Goal: Entertainment & Leisure: Browse casually

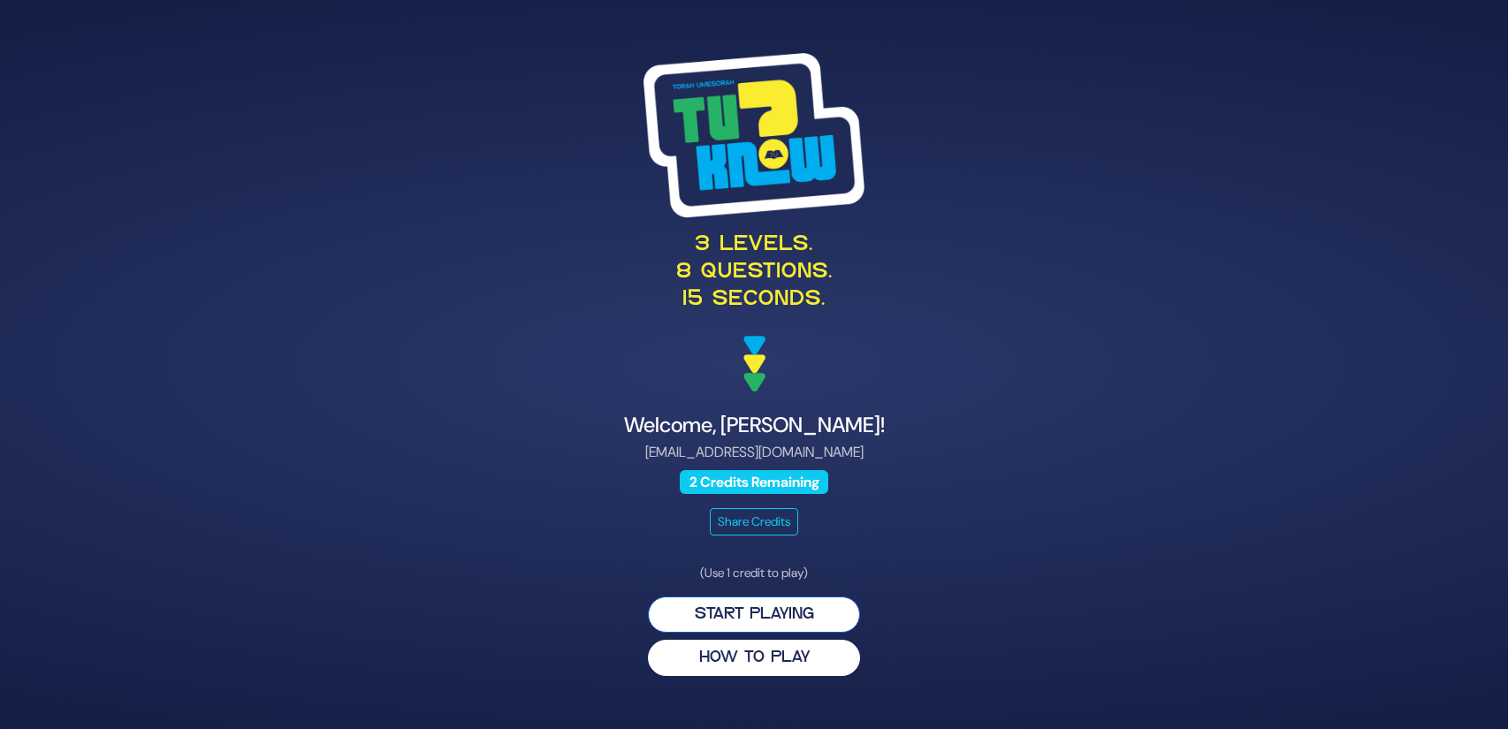
click at [774, 611] on button "Start Playing" at bounding box center [754, 615] width 212 height 36
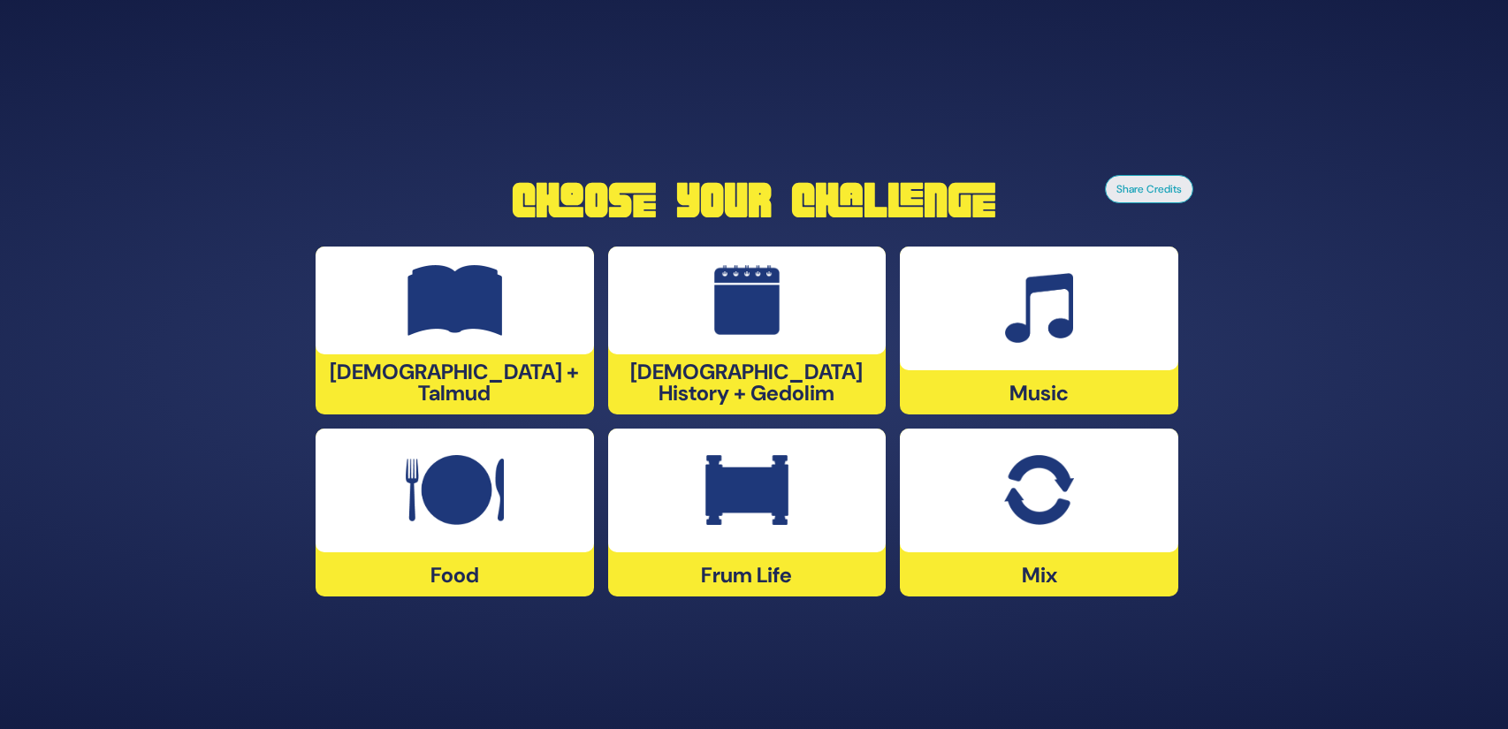
click at [1052, 471] on img at bounding box center [1038, 490] width 69 height 71
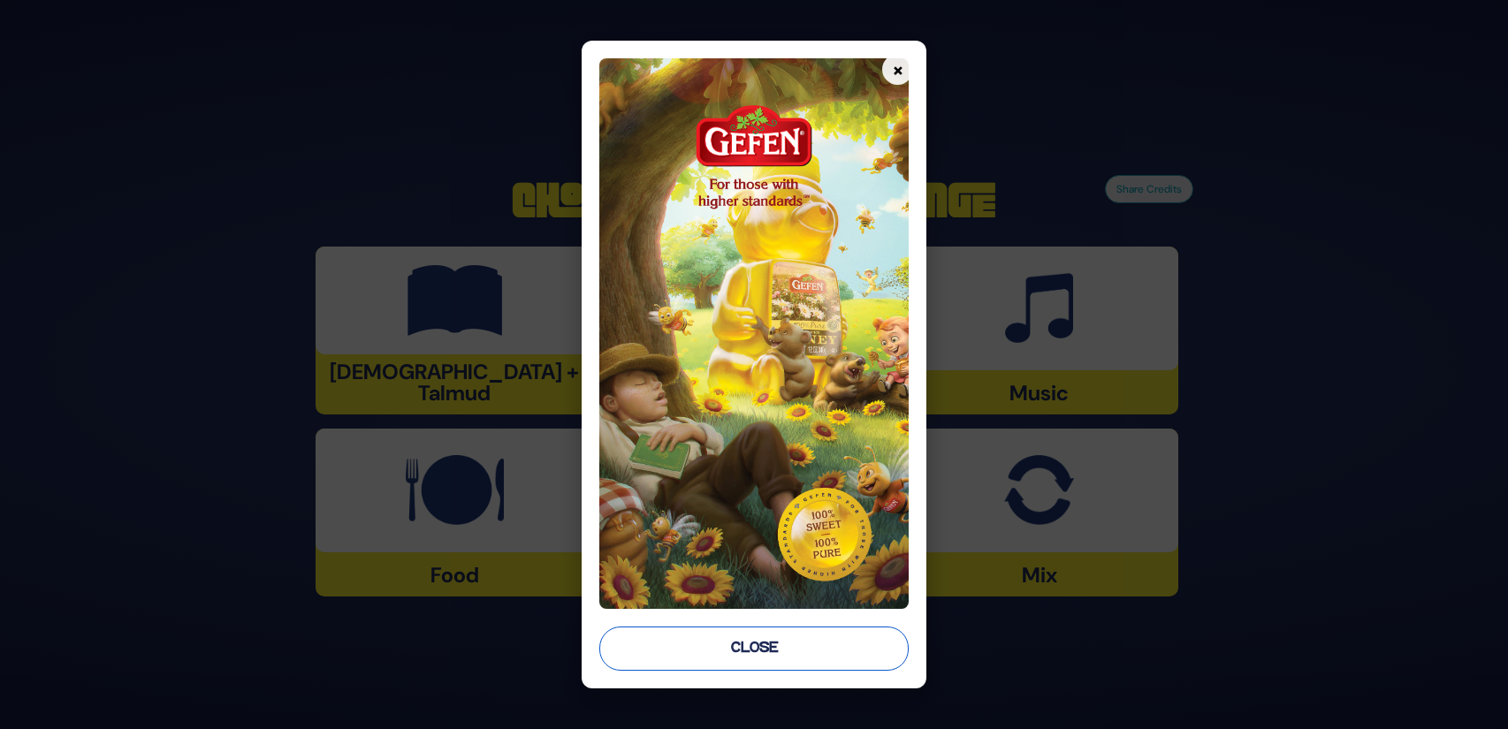
click at [692, 642] on button "Close" at bounding box center [753, 649] width 309 height 44
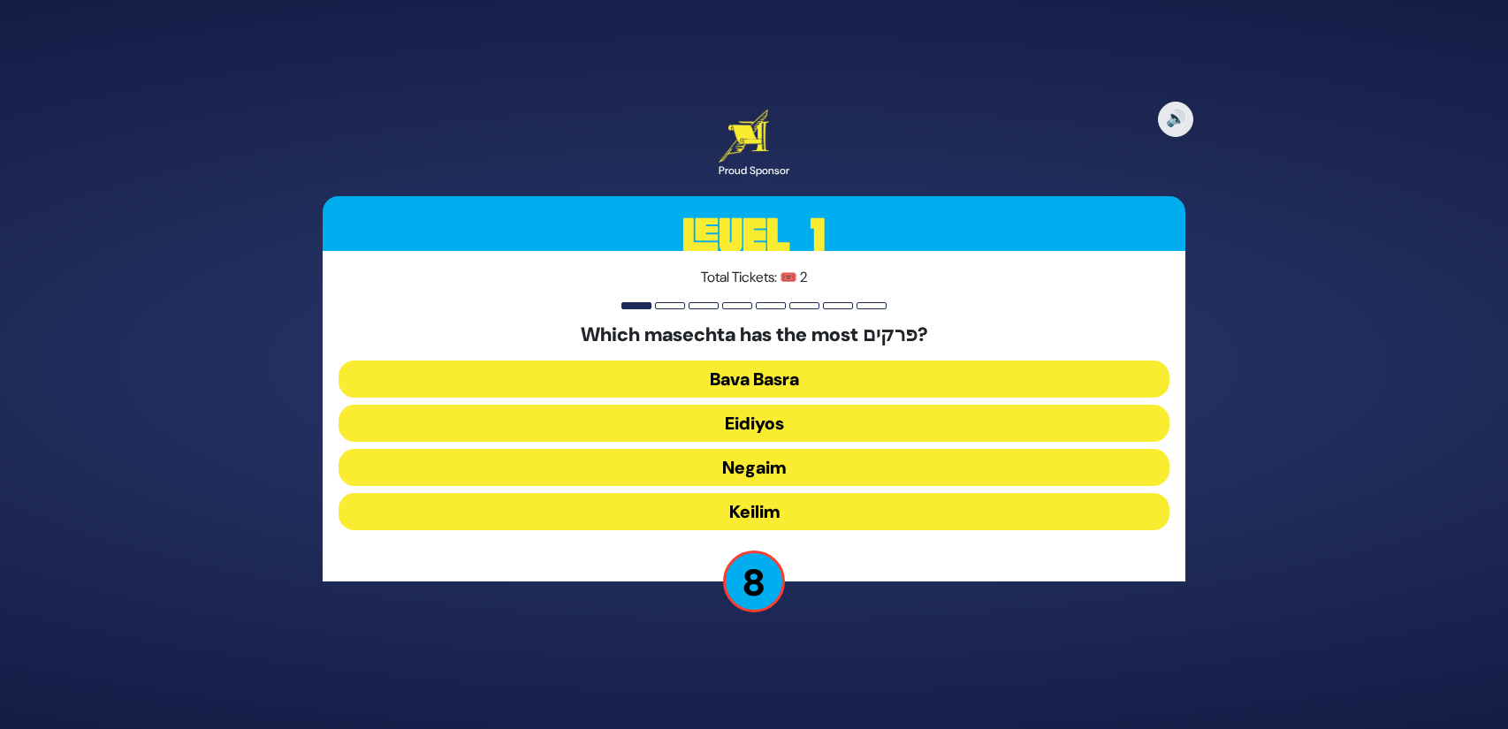
click at [770, 378] on button "Bava Basra" at bounding box center [754, 379] width 831 height 37
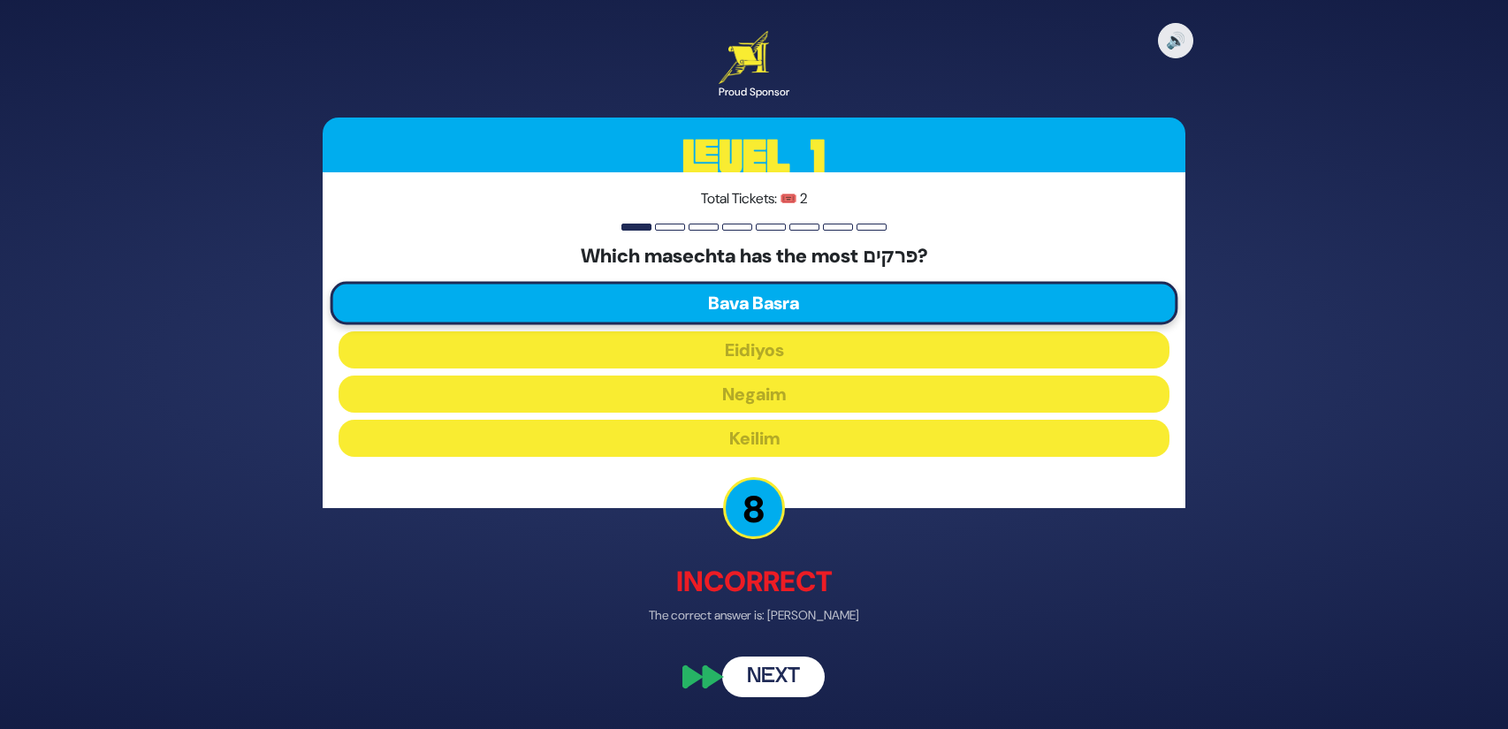
click at [785, 675] on button "Next" at bounding box center [773, 678] width 103 height 41
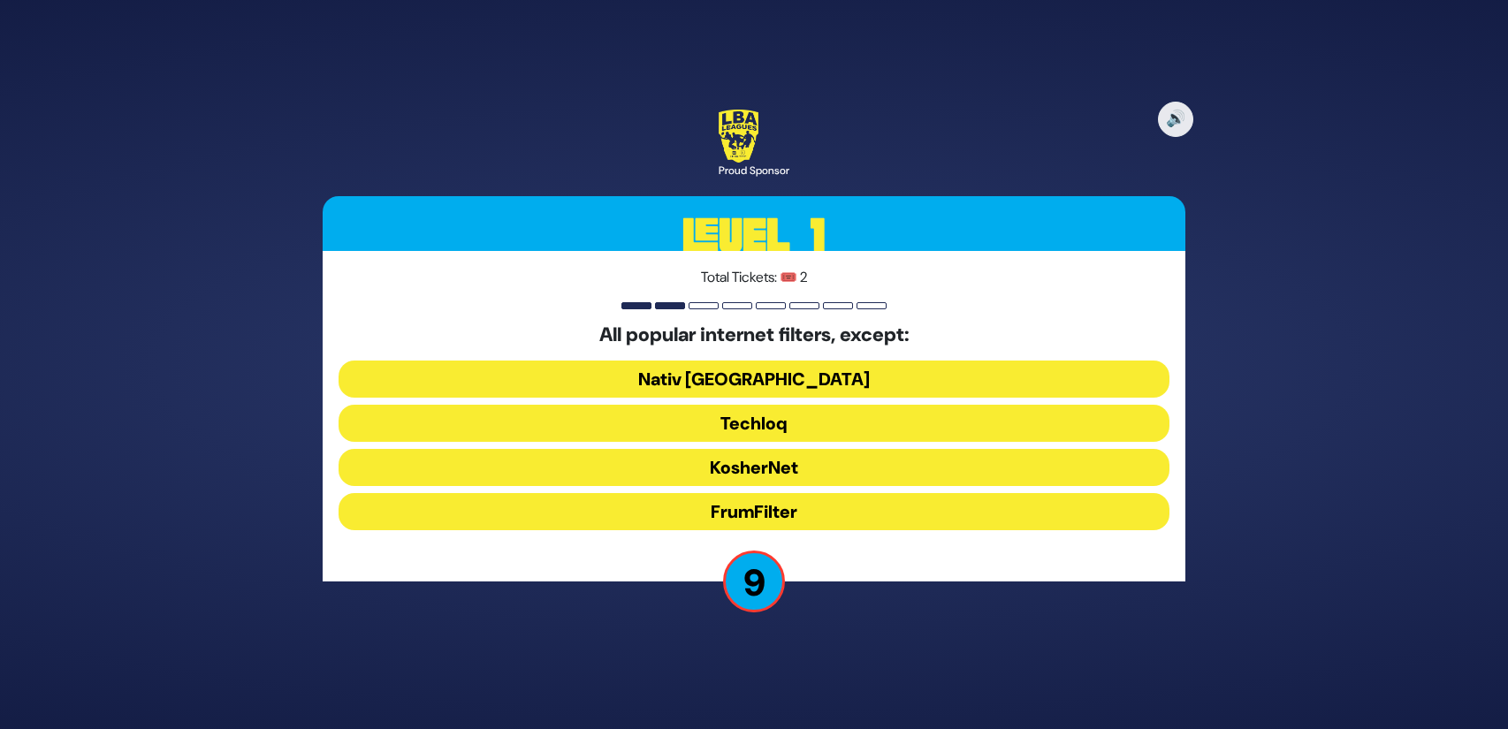
click at [789, 506] on button "FrumFilter" at bounding box center [754, 511] width 831 height 37
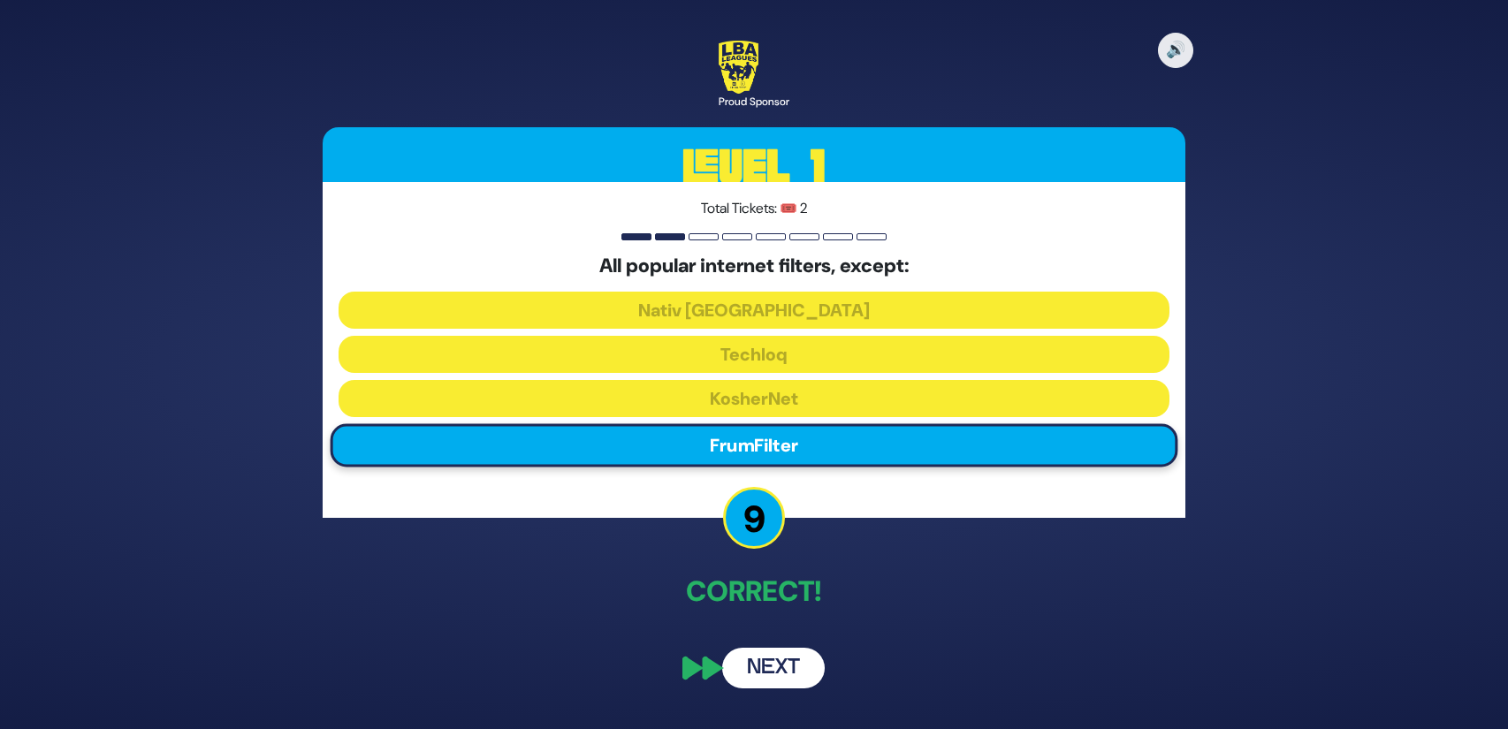
click at [788, 656] on button "Next" at bounding box center [773, 668] width 103 height 41
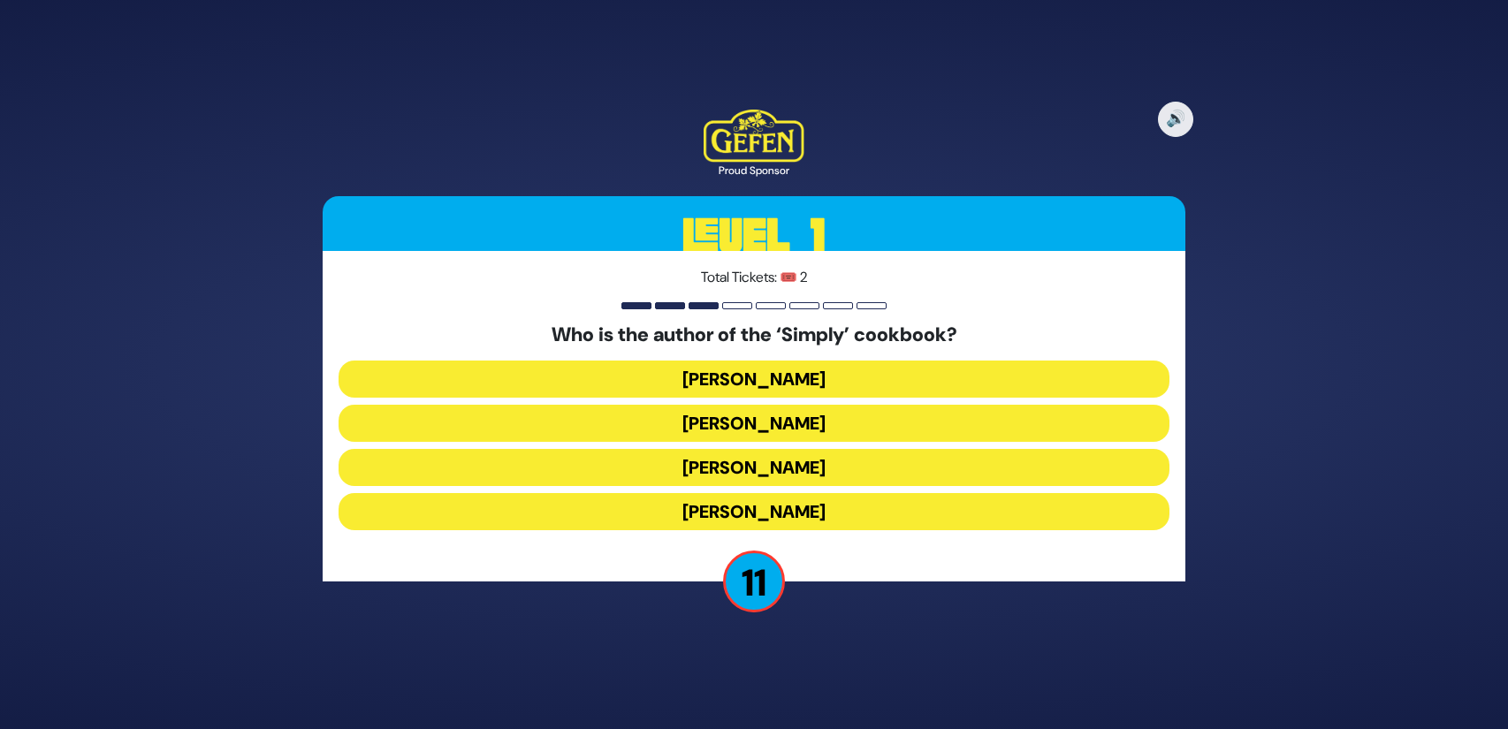
click at [796, 377] on button "[PERSON_NAME]" at bounding box center [754, 379] width 831 height 37
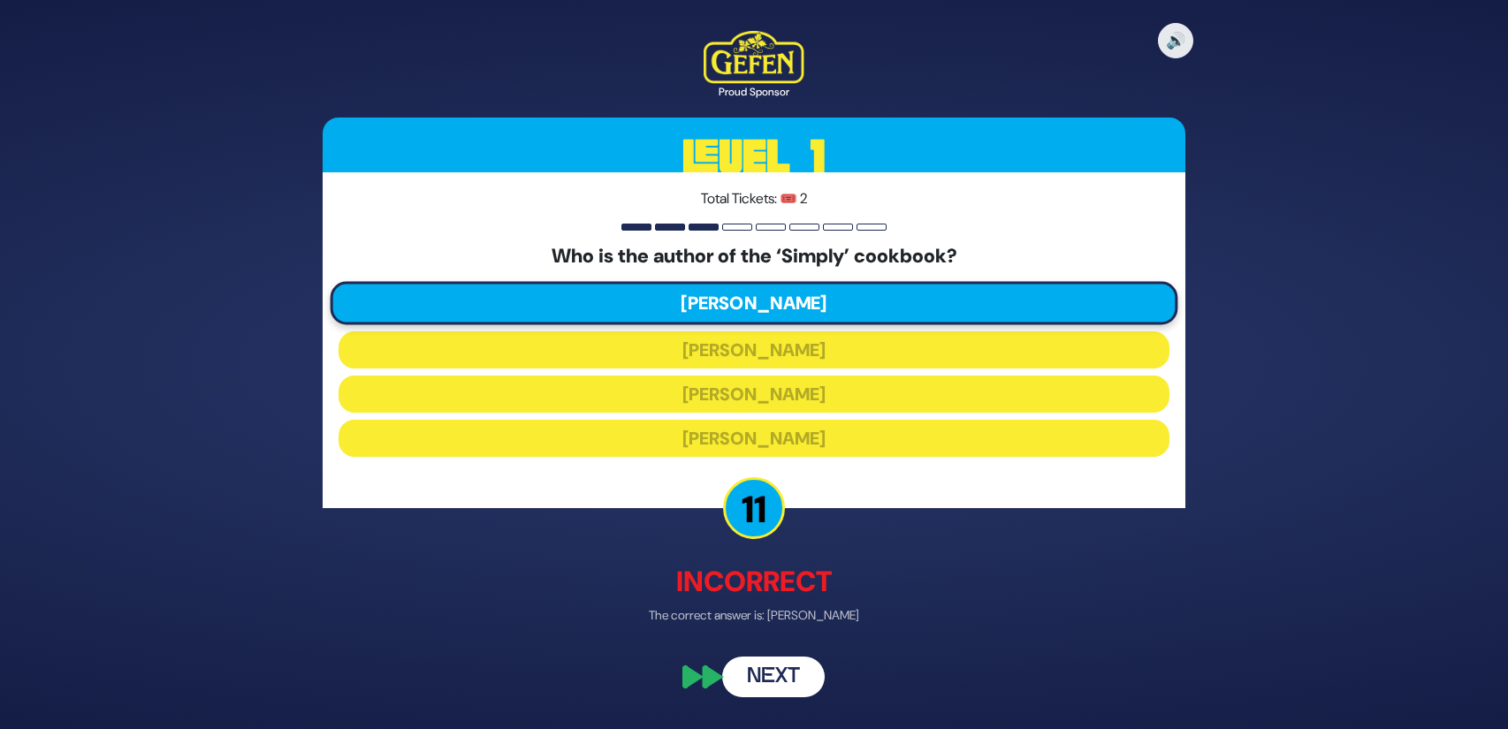
click at [758, 654] on div "🔊 Proud Sponsor Level 1 Total Tickets: 🎟️ 2 Who is the author of the ‘Simply’ c…" at bounding box center [753, 364] width 905 height 709
click at [752, 671] on button "Next" at bounding box center [773, 678] width 103 height 41
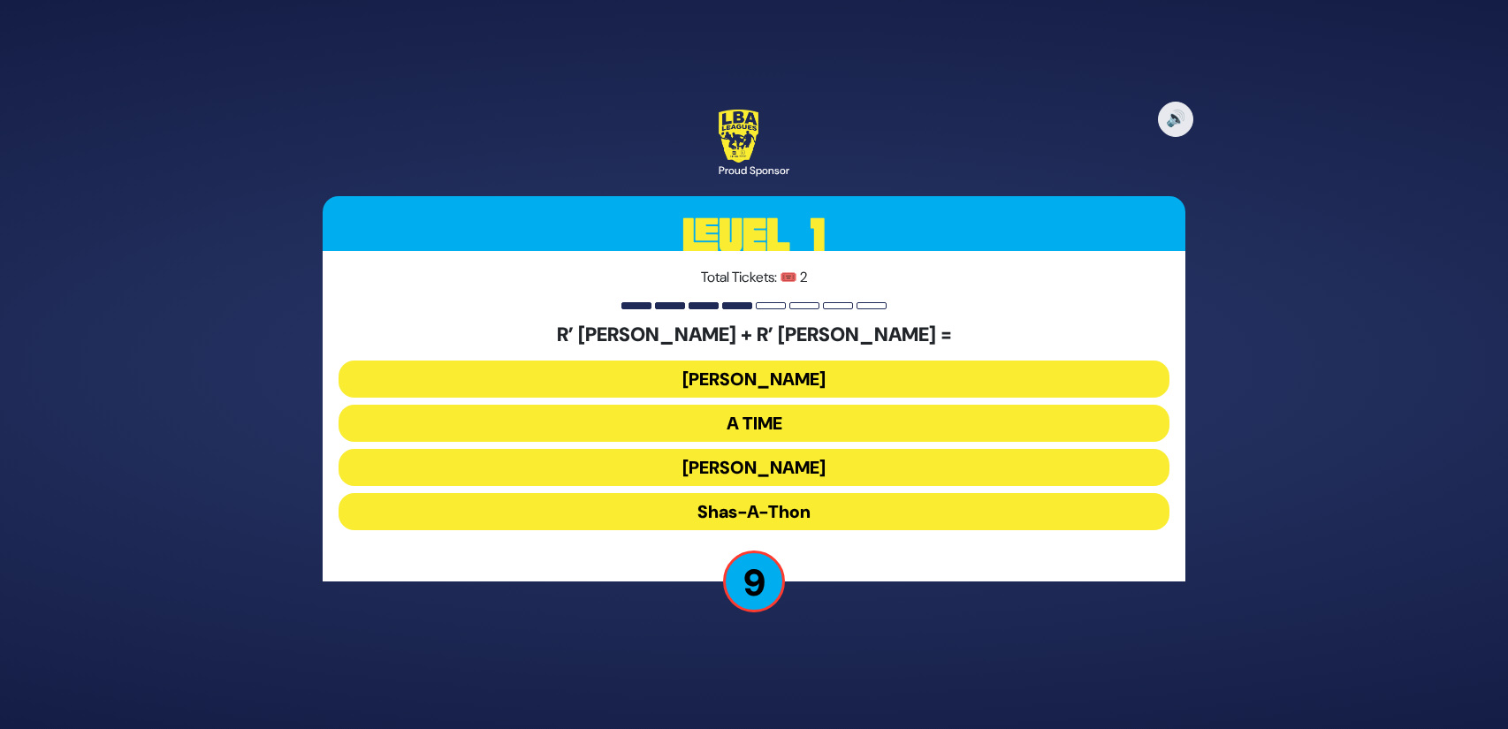
click at [769, 386] on button "[PERSON_NAME]" at bounding box center [754, 379] width 831 height 37
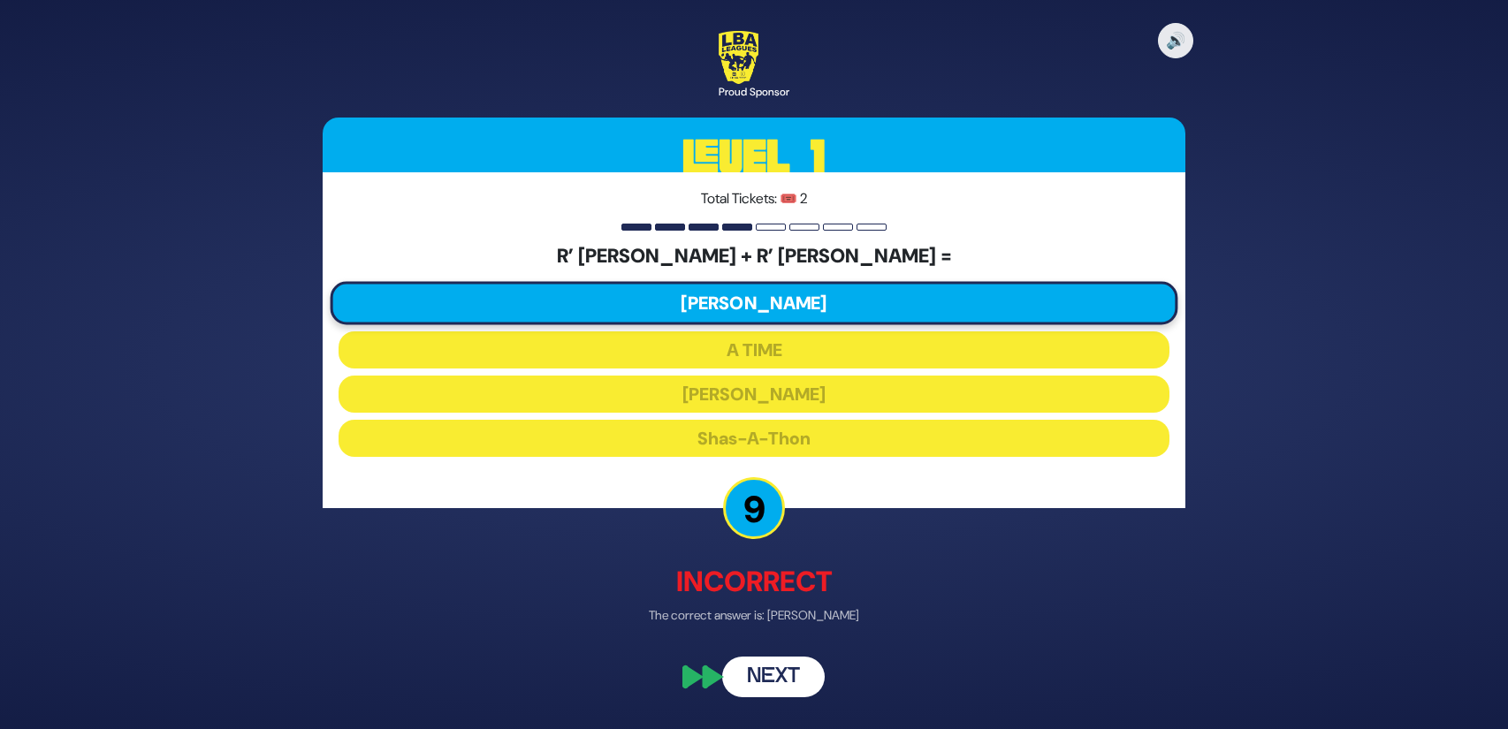
click at [759, 675] on button "Next" at bounding box center [773, 678] width 103 height 41
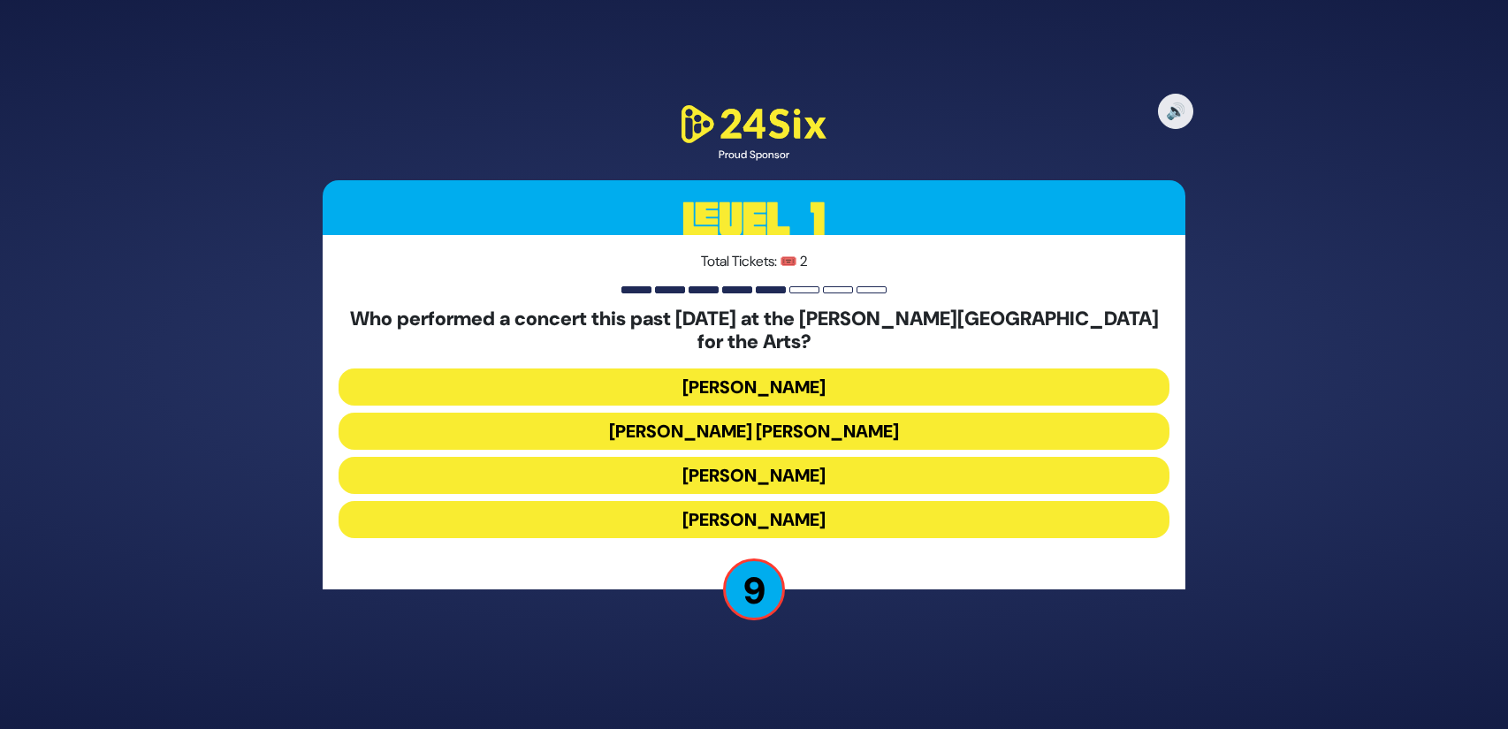
click at [788, 509] on button "[PERSON_NAME]" at bounding box center [754, 519] width 831 height 37
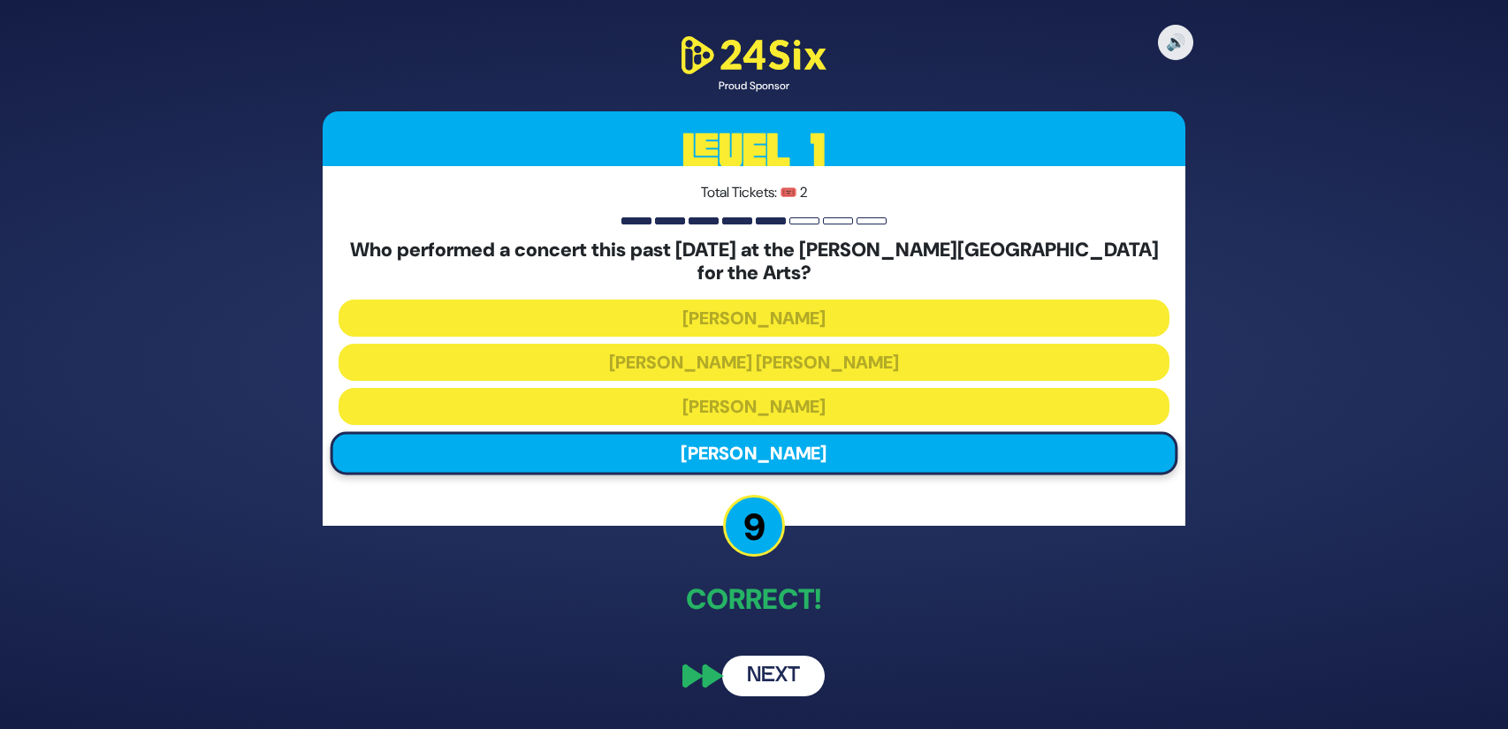
click at [773, 665] on button "Next" at bounding box center [773, 676] width 103 height 41
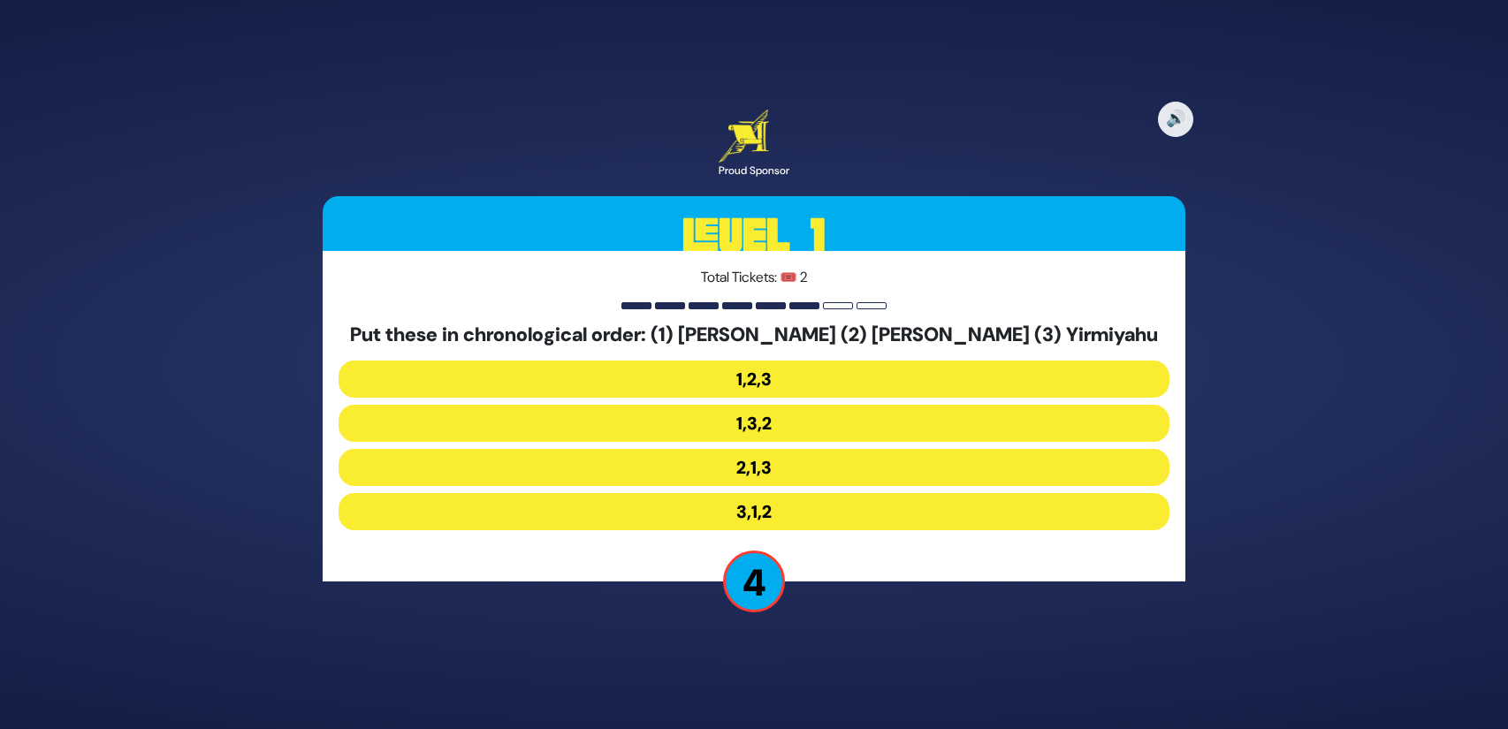
click at [803, 467] on button "2,1,3" at bounding box center [754, 467] width 831 height 37
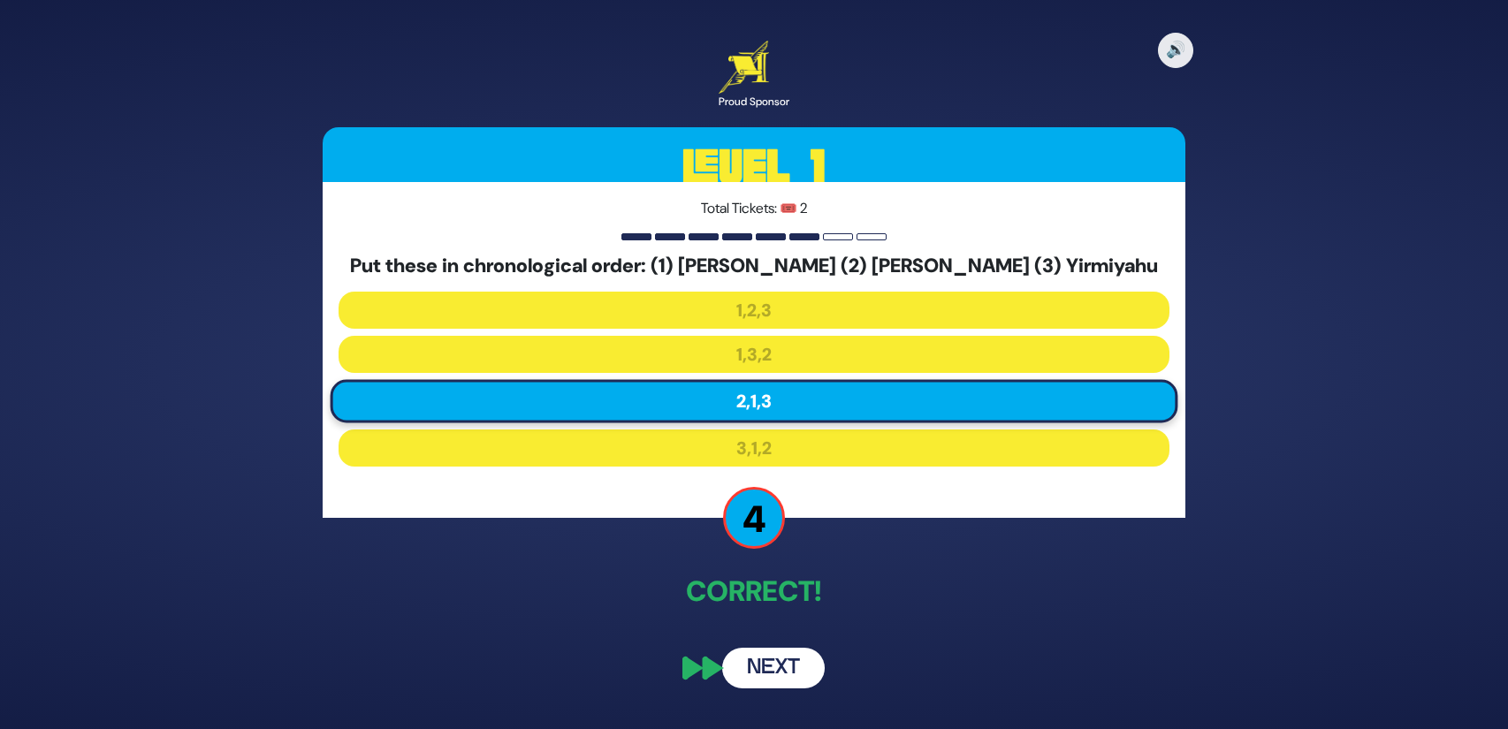
click at [765, 659] on button "Next" at bounding box center [773, 668] width 103 height 41
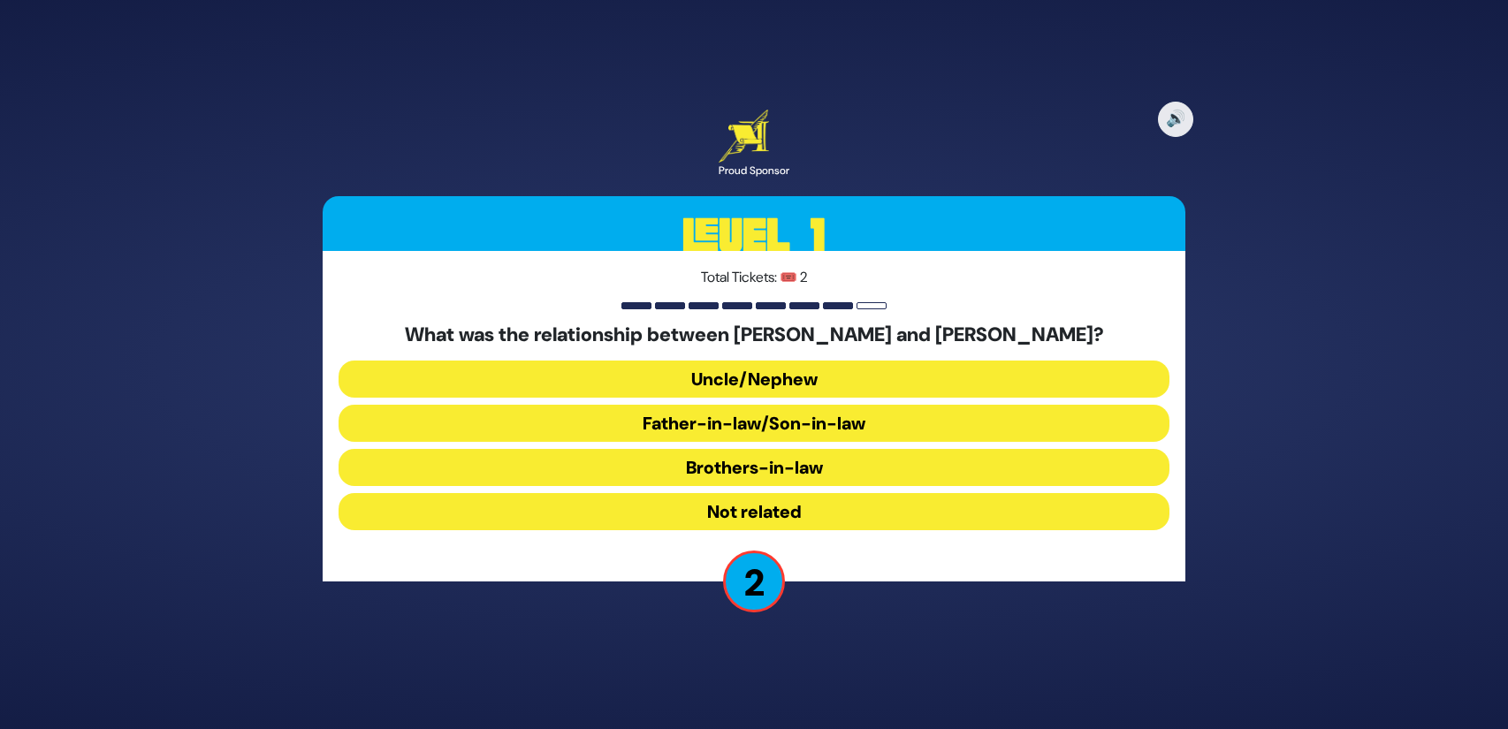
click at [814, 375] on button "Uncle/Nephew" at bounding box center [754, 379] width 831 height 37
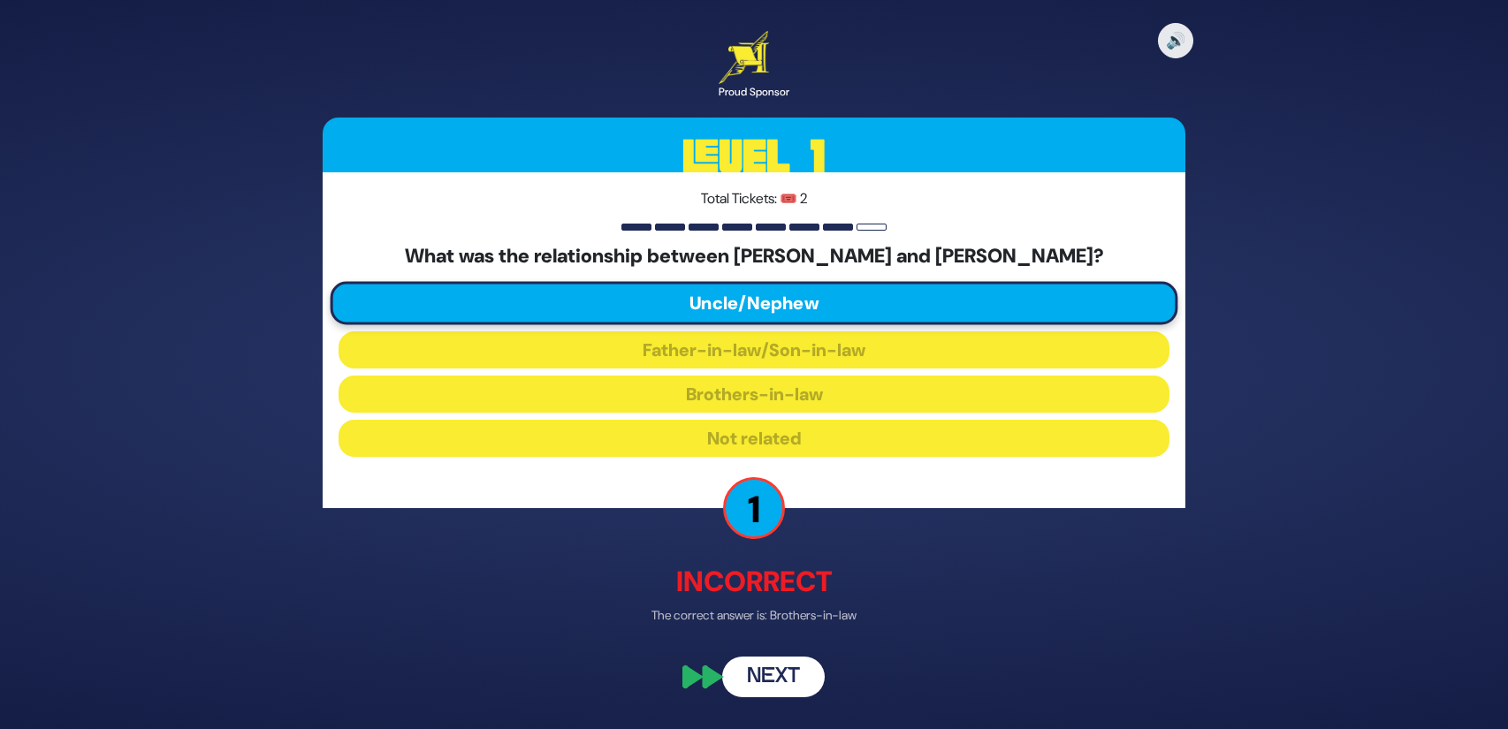
click at [799, 663] on button "Next" at bounding box center [773, 678] width 103 height 41
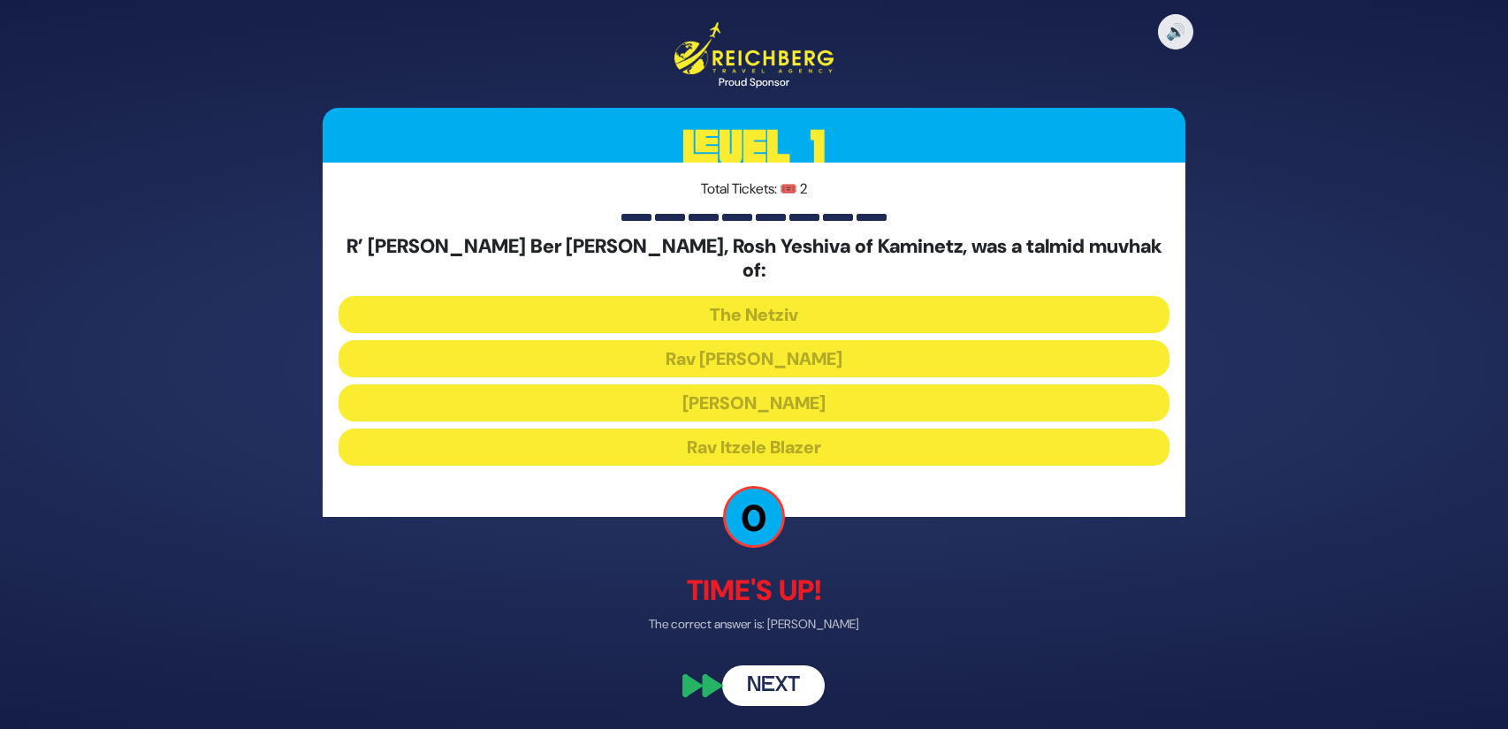
click at [772, 666] on button "Next" at bounding box center [773, 686] width 103 height 41
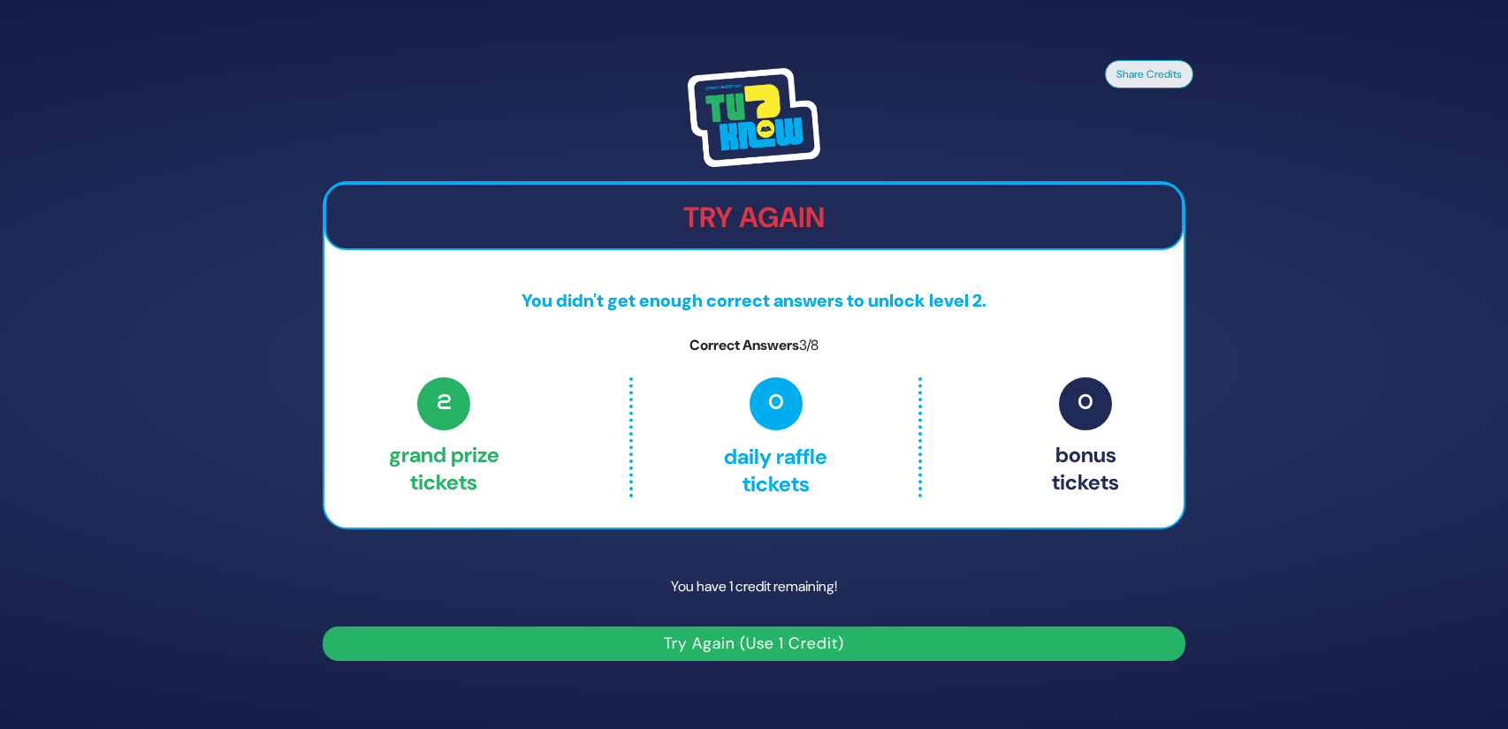
click at [772, 640] on button "Try Again (Use 1 Credit)" at bounding box center [754, 644] width 863 height 34
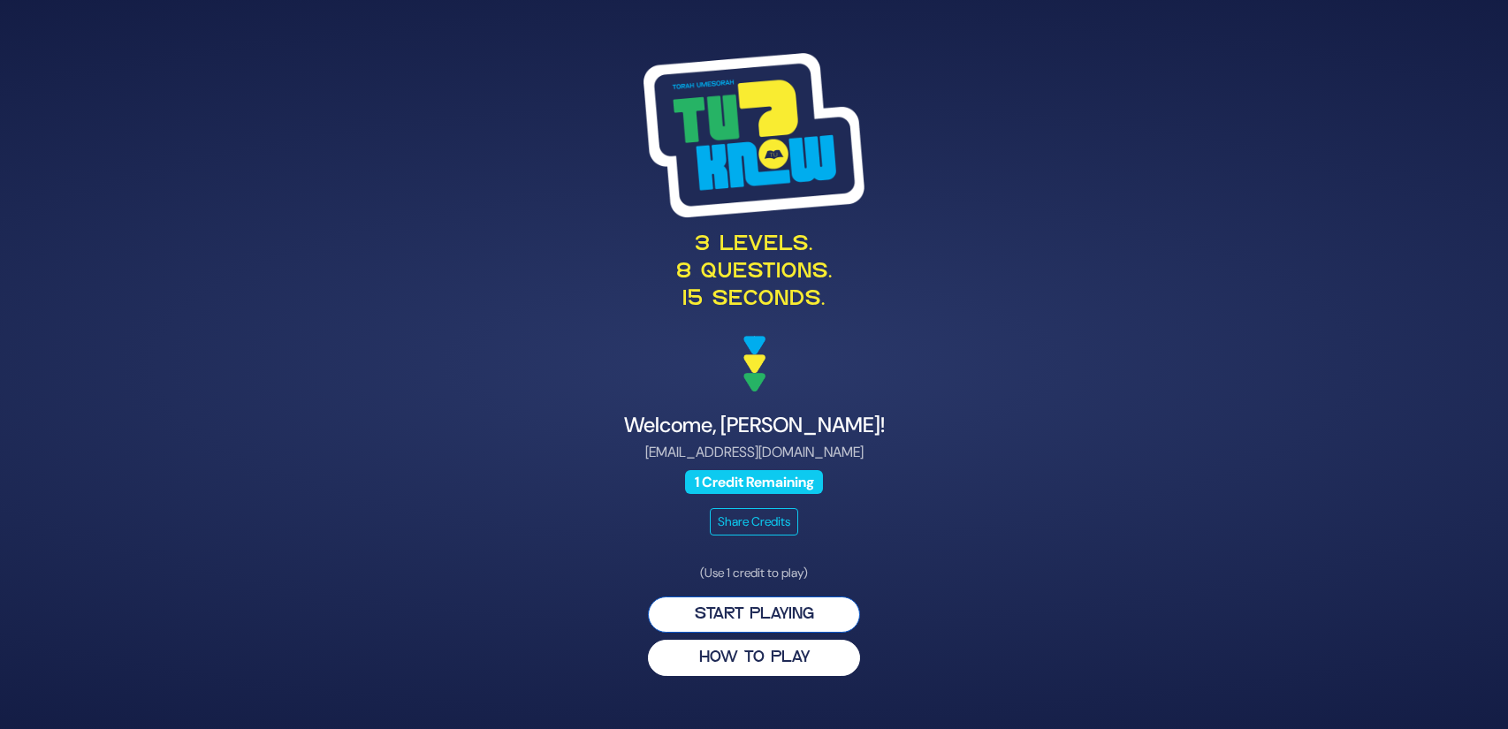
click at [738, 612] on button "Start Playing" at bounding box center [754, 615] width 212 height 36
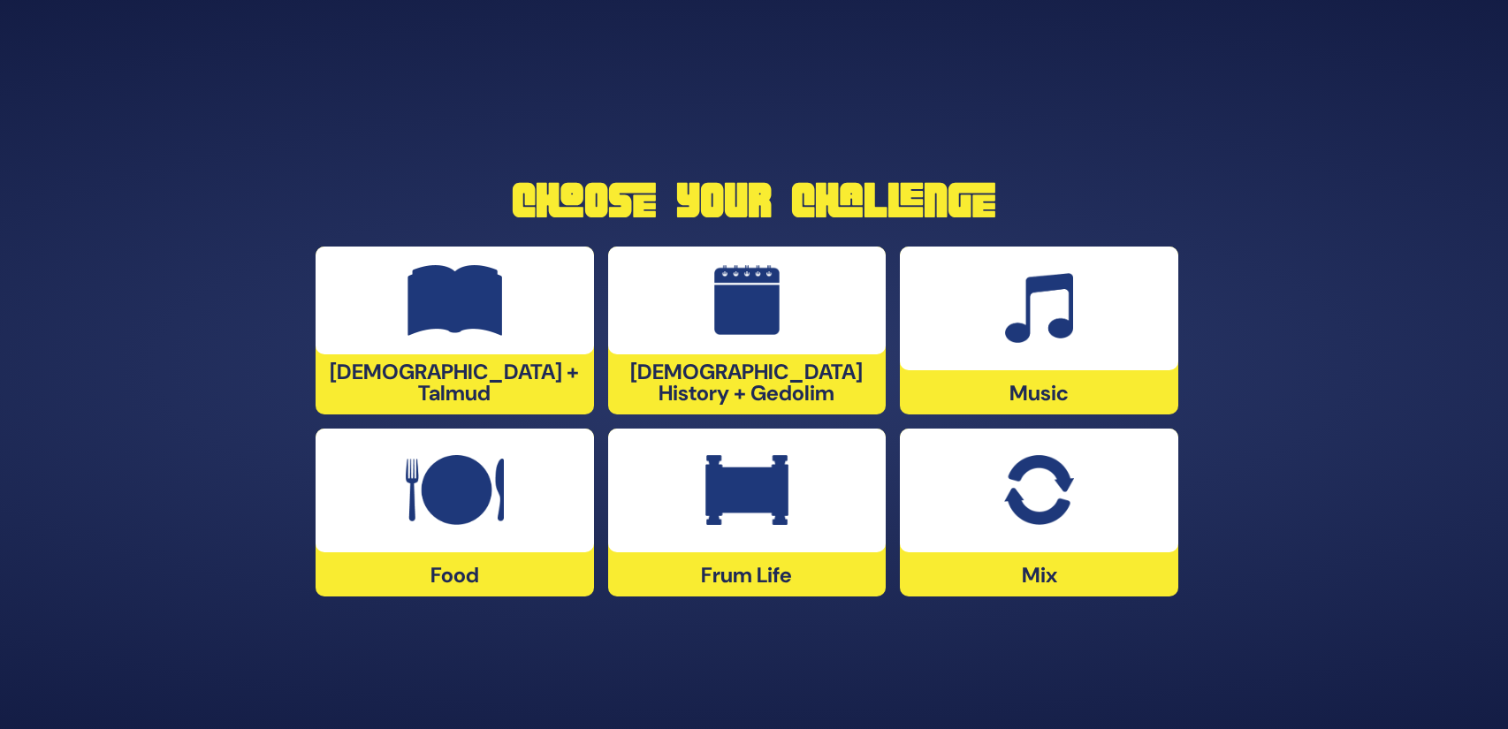
click at [1063, 380] on div "Music" at bounding box center [1039, 331] width 278 height 168
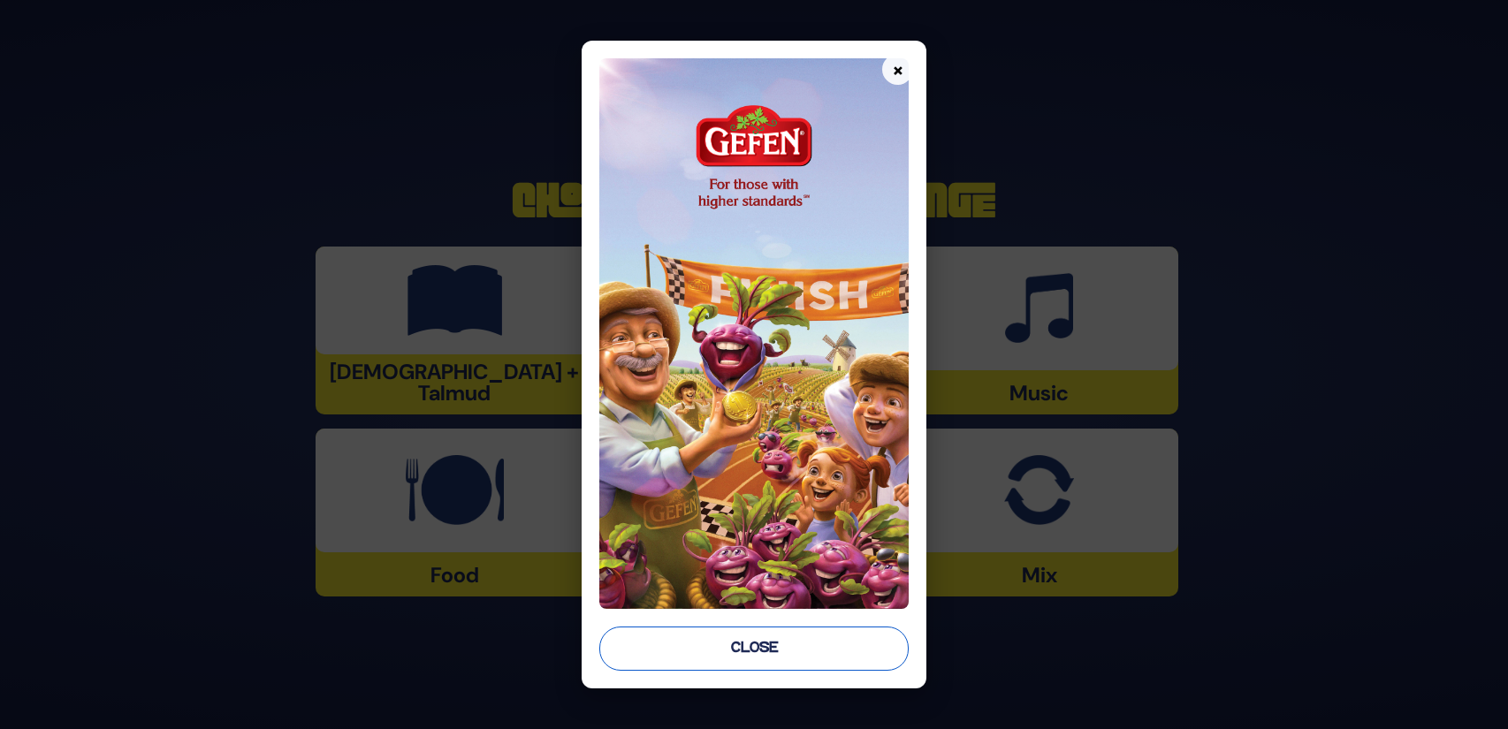
click at [790, 636] on button "Close" at bounding box center [753, 649] width 309 height 44
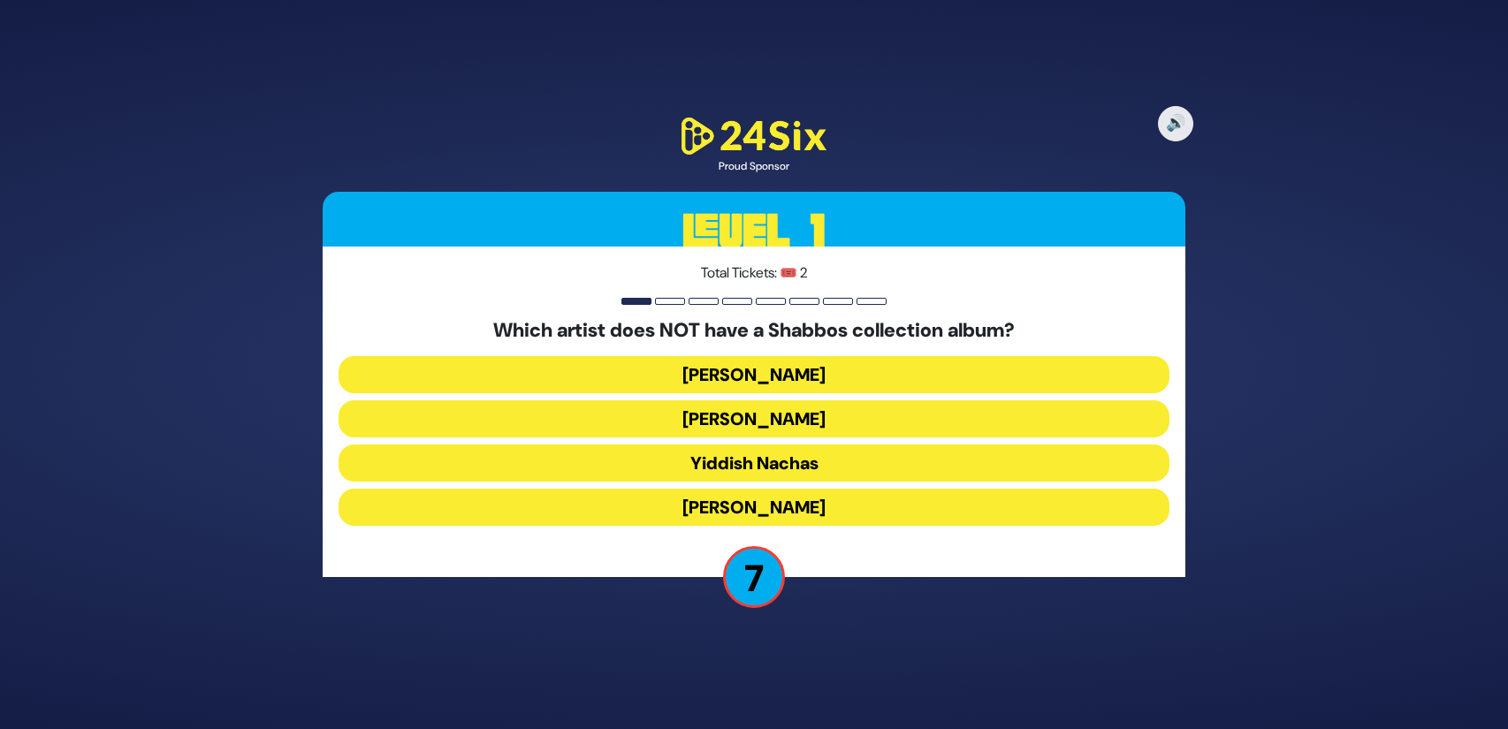
click at [805, 423] on button "Beri Weber" at bounding box center [754, 418] width 831 height 37
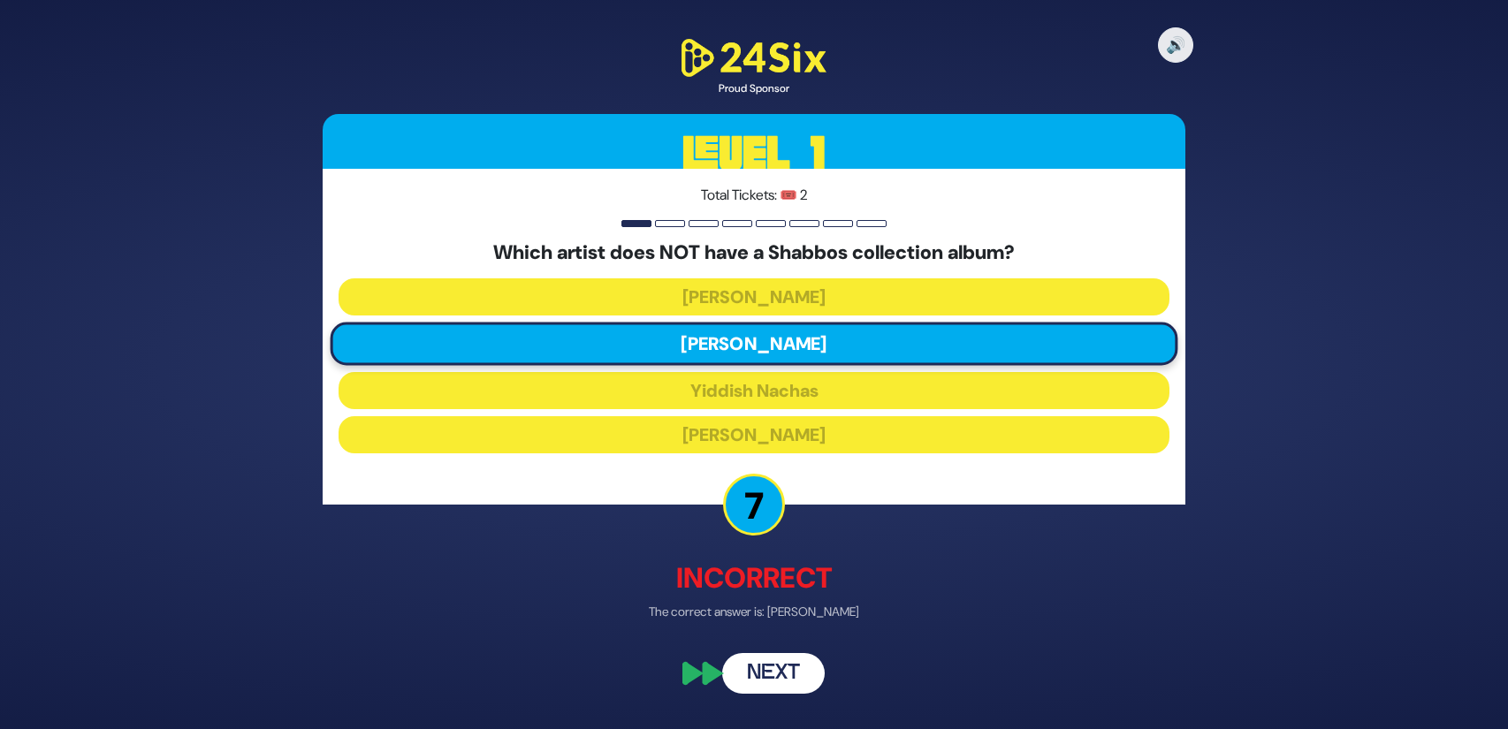
click at [766, 667] on button "Next" at bounding box center [773, 673] width 103 height 41
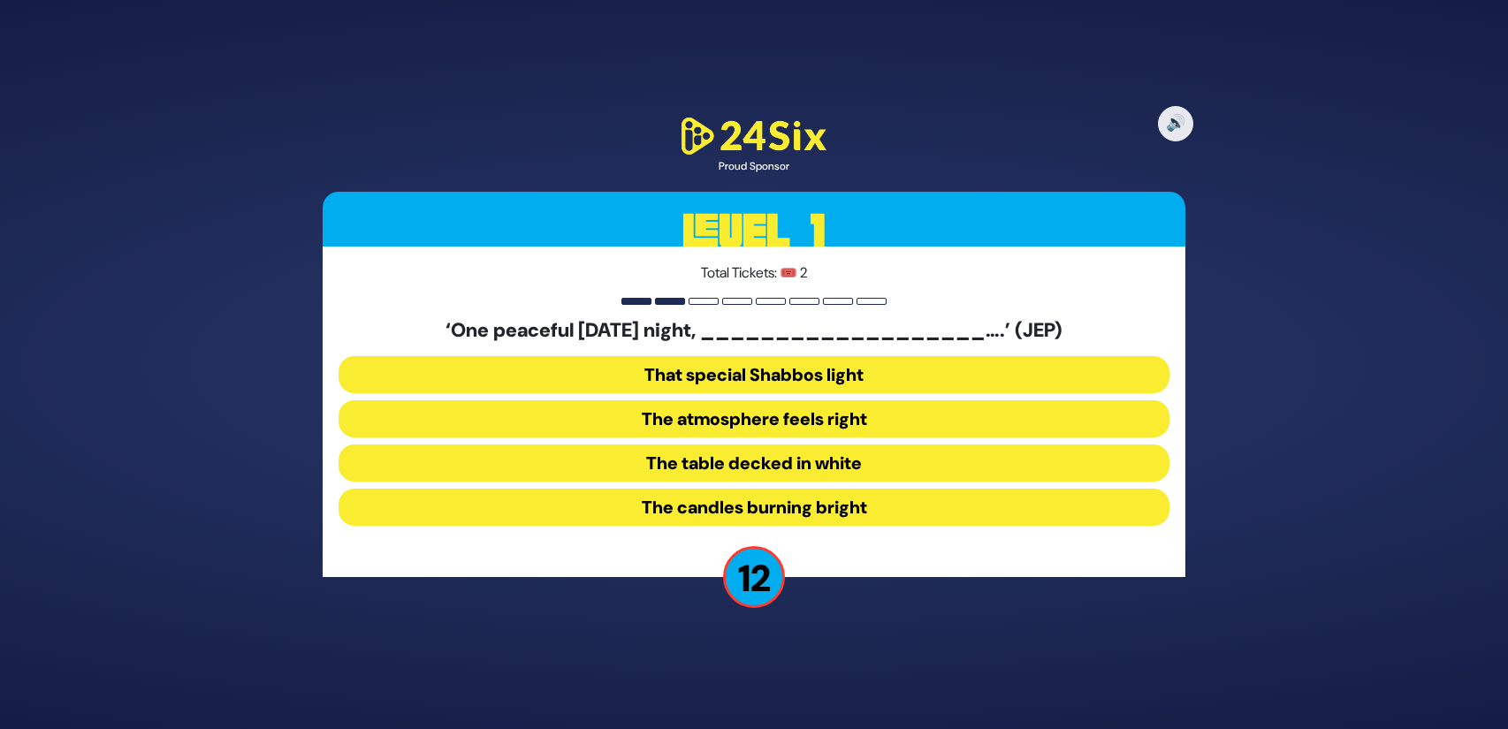
click at [740, 515] on button "The candles burning bright" at bounding box center [754, 507] width 831 height 37
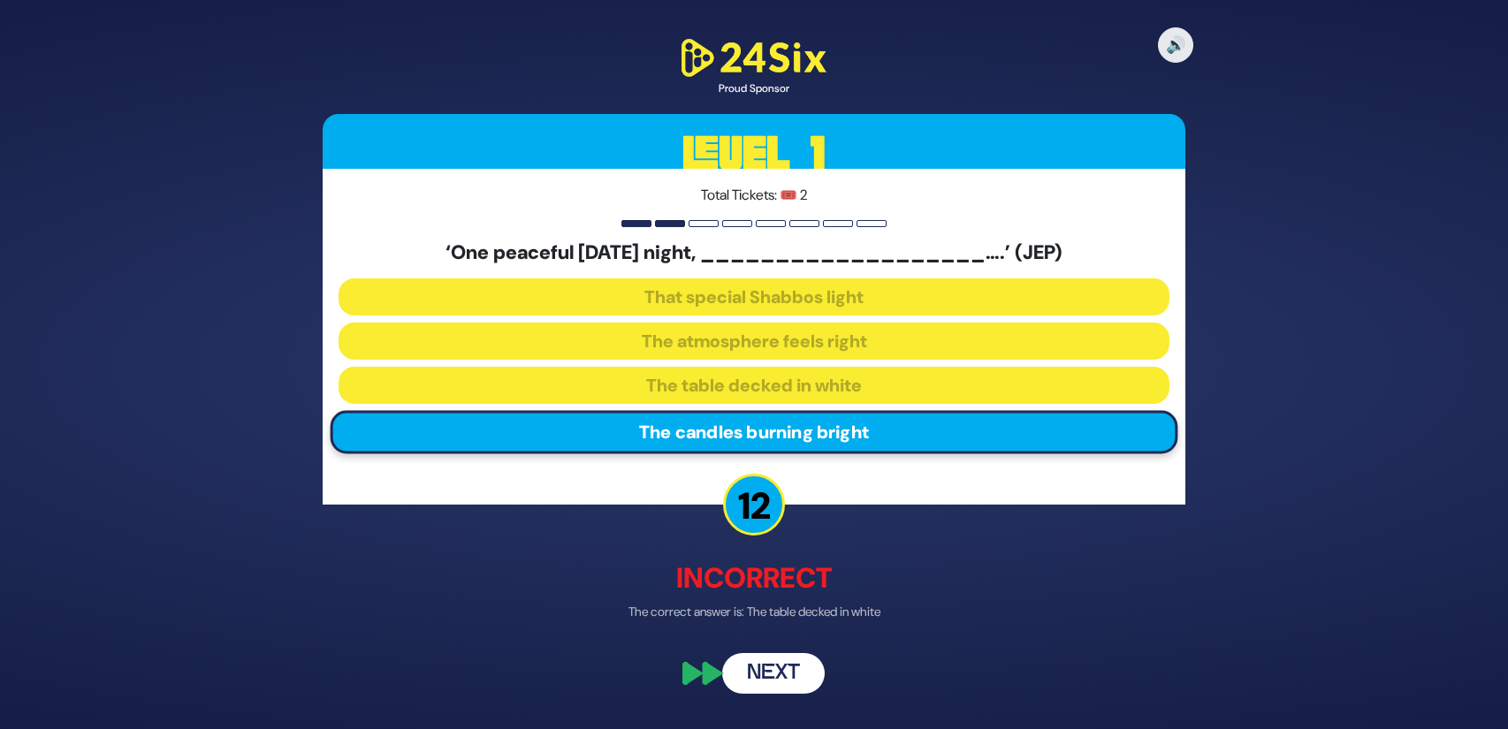
click at [772, 676] on button "Next" at bounding box center [773, 673] width 103 height 41
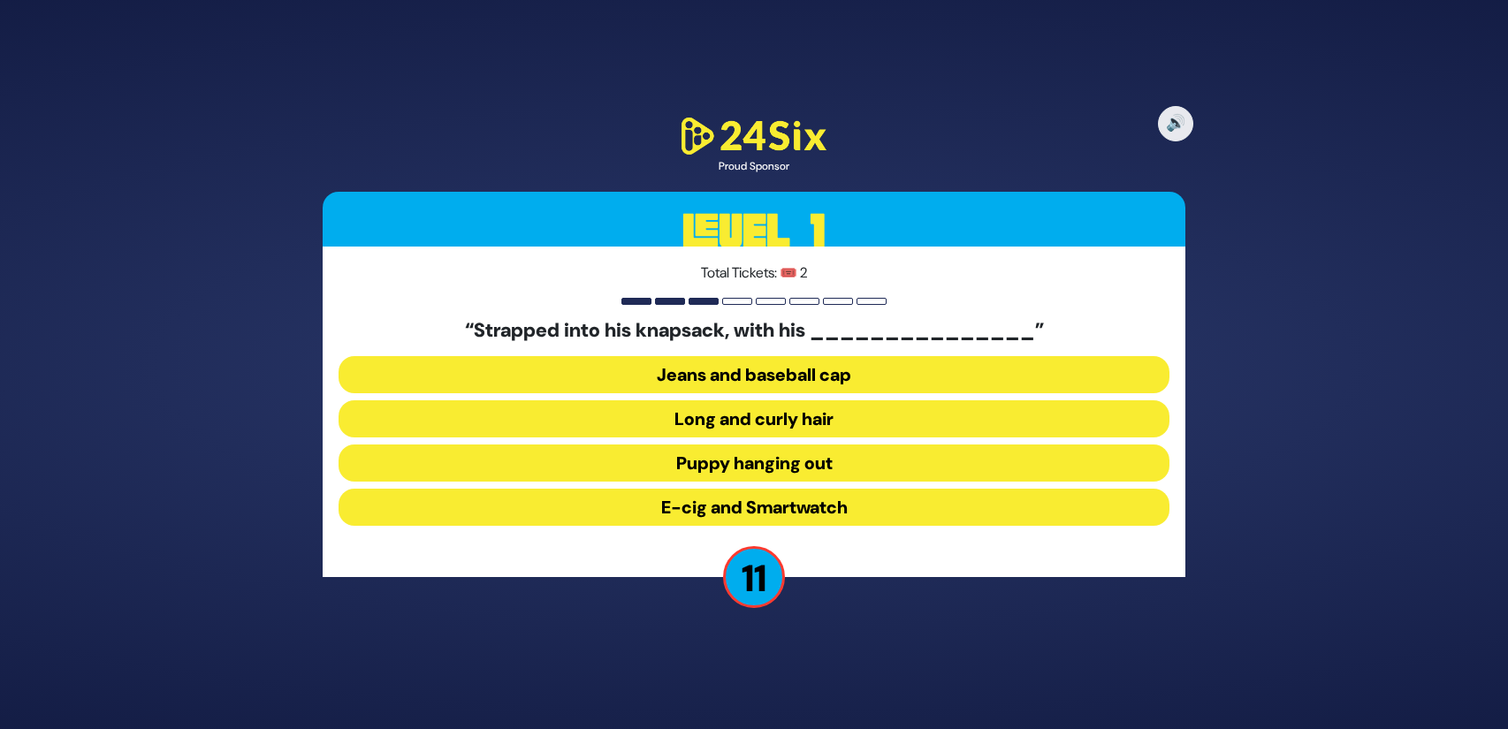
click at [877, 423] on button "Long and curly hair" at bounding box center [754, 418] width 831 height 37
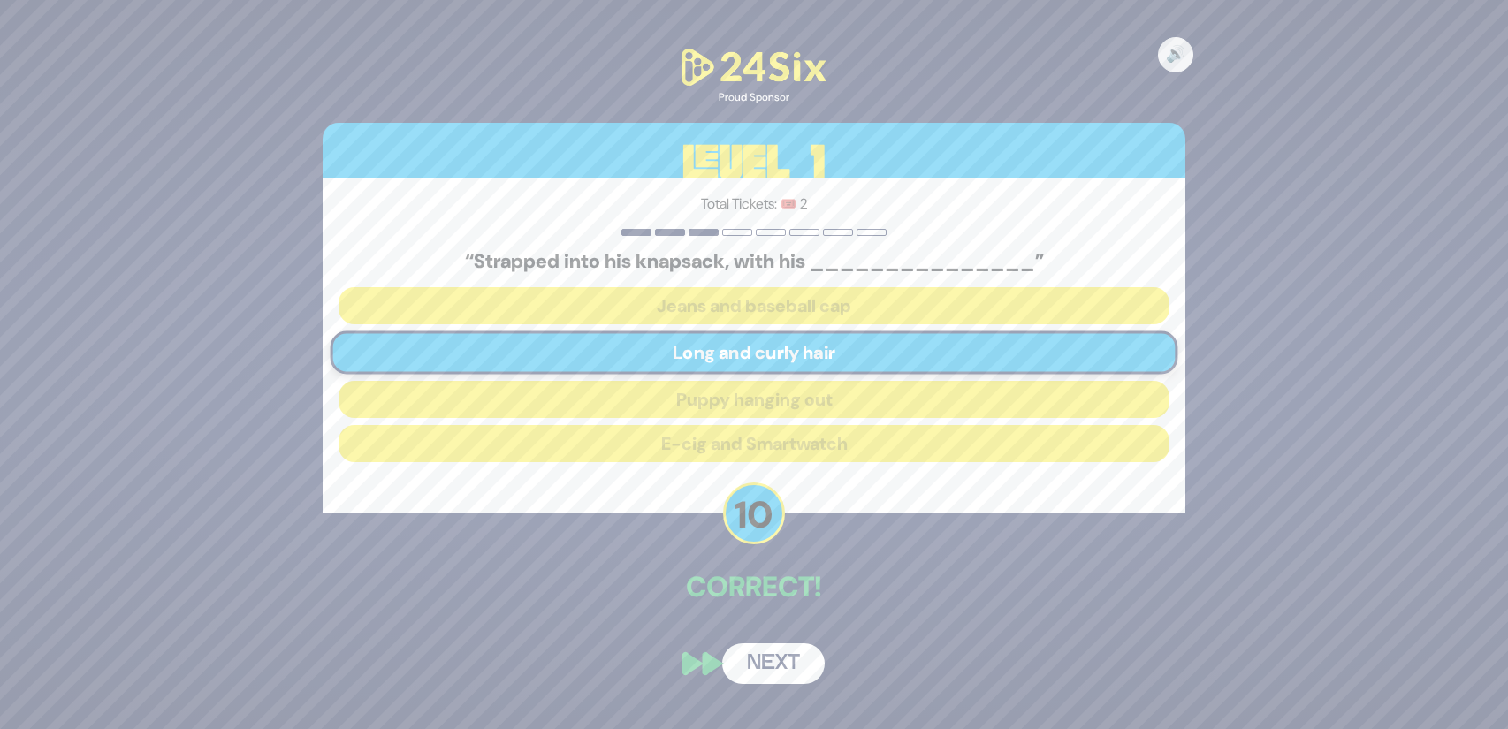
click at [804, 654] on button "Next" at bounding box center [773, 664] width 103 height 41
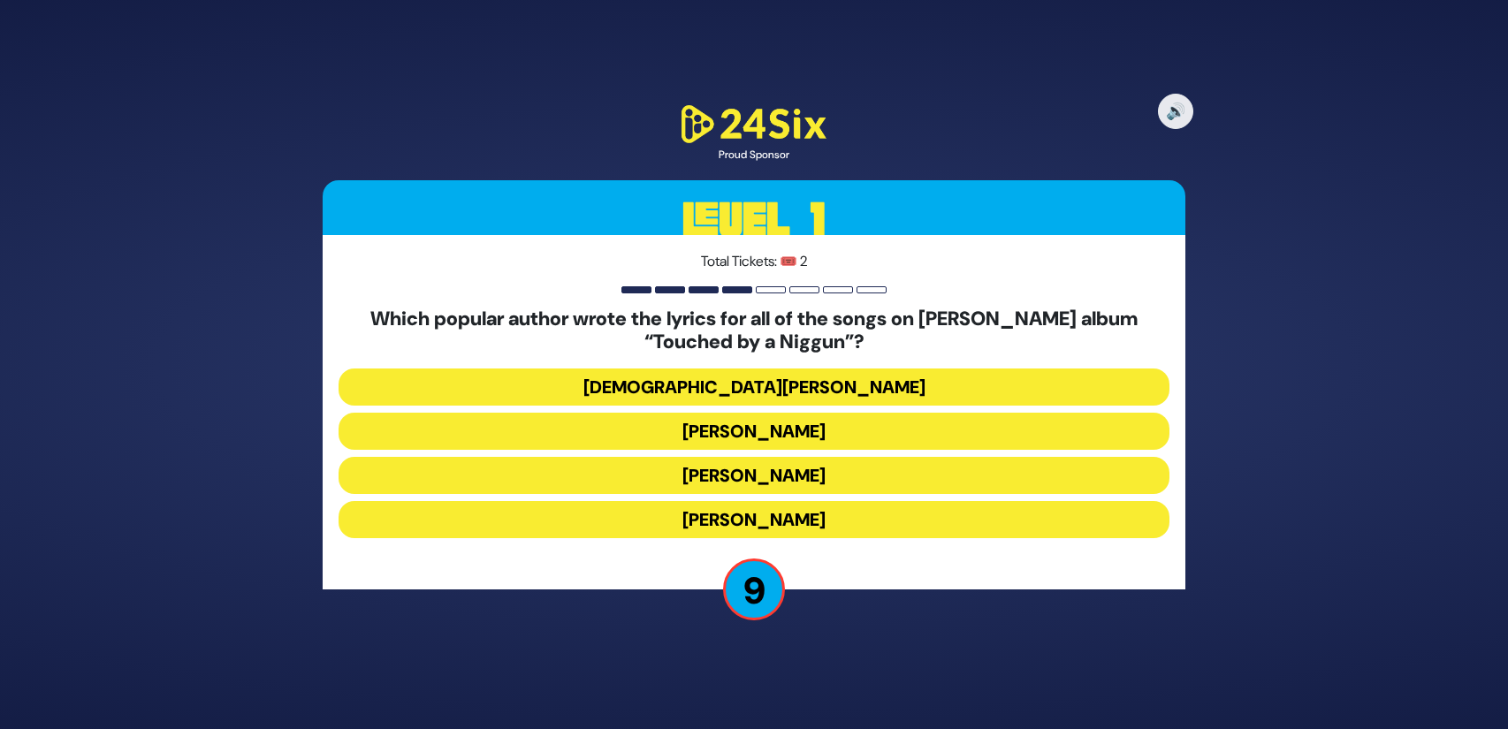
click at [872, 516] on button "Nachman Seltzer" at bounding box center [754, 519] width 831 height 37
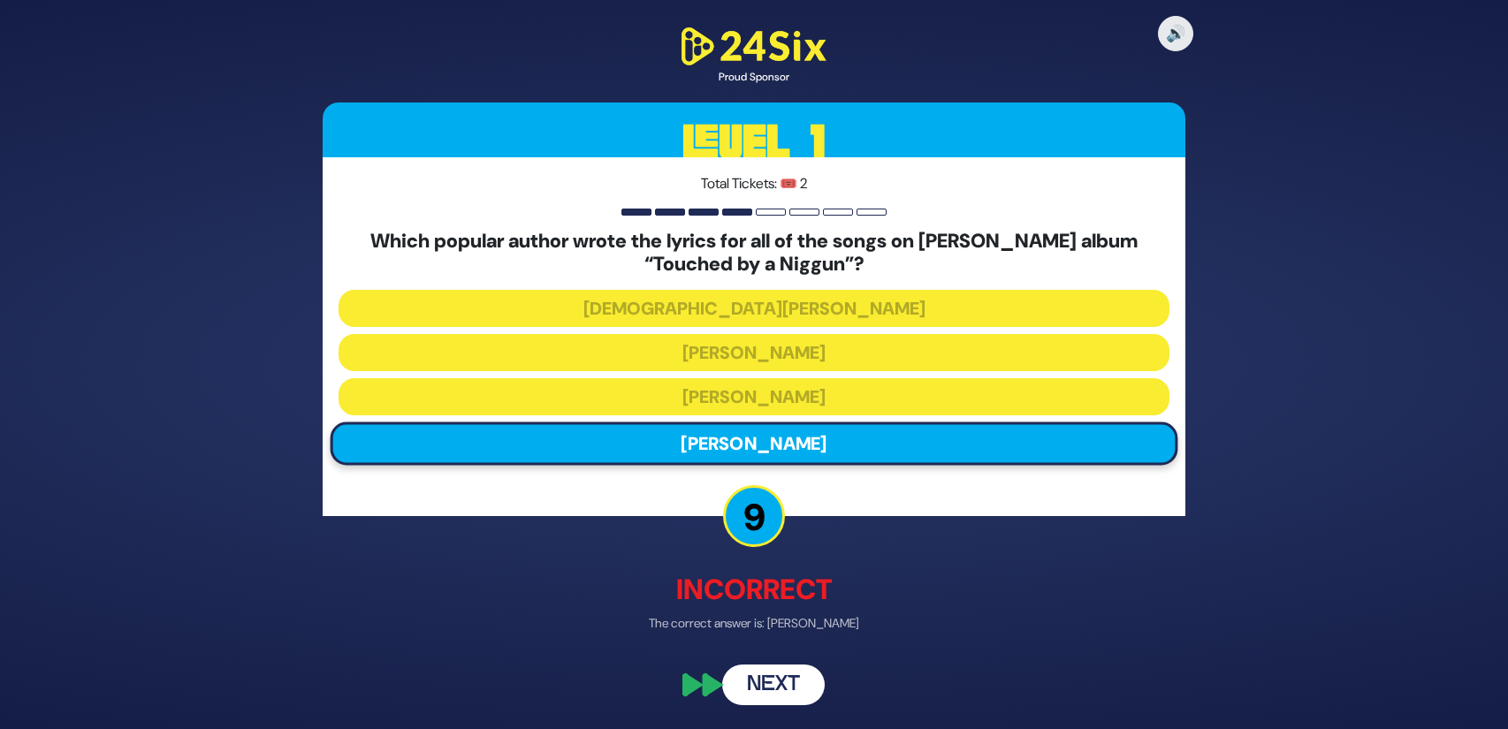
click at [791, 669] on button "Next" at bounding box center [773, 685] width 103 height 41
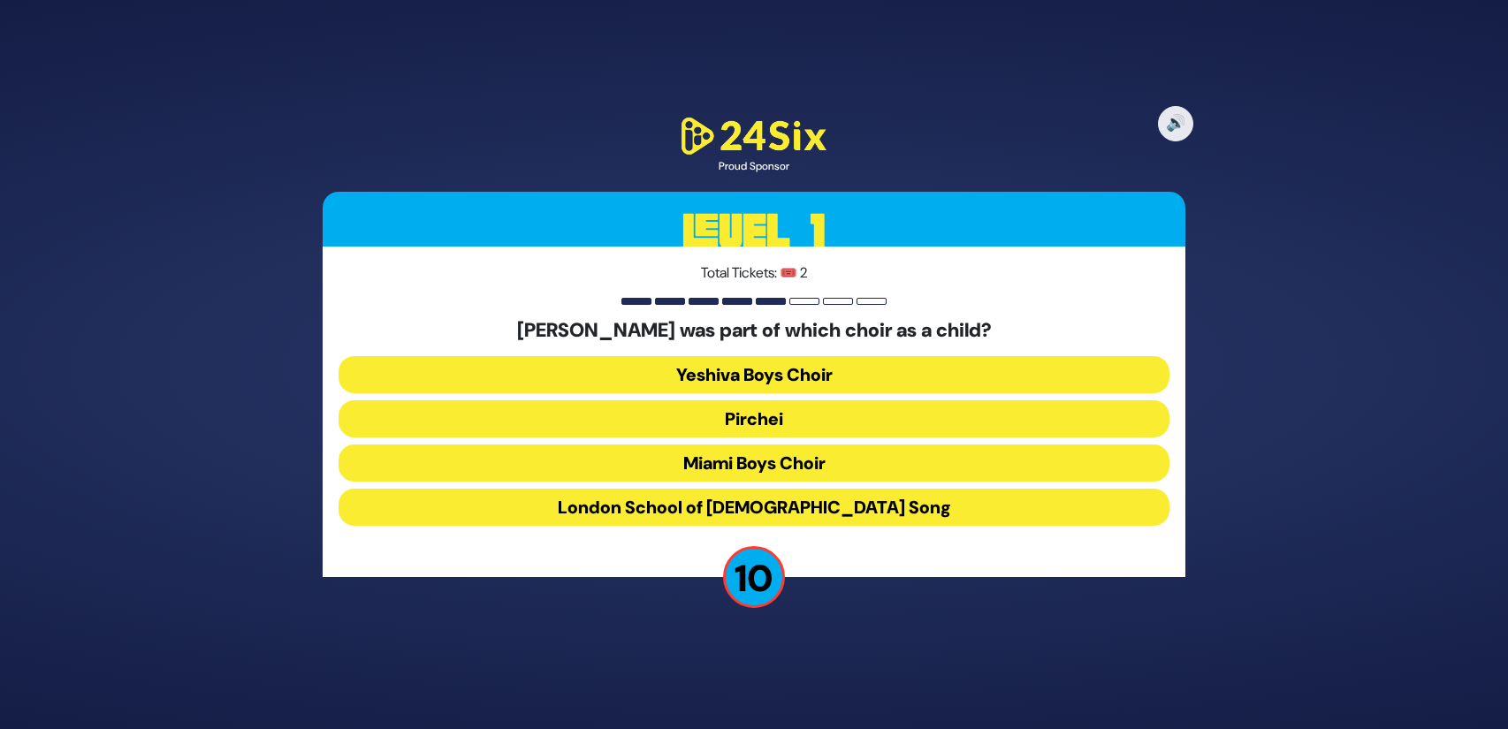
click at [880, 466] on button "Miami Boys Choir" at bounding box center [754, 463] width 831 height 37
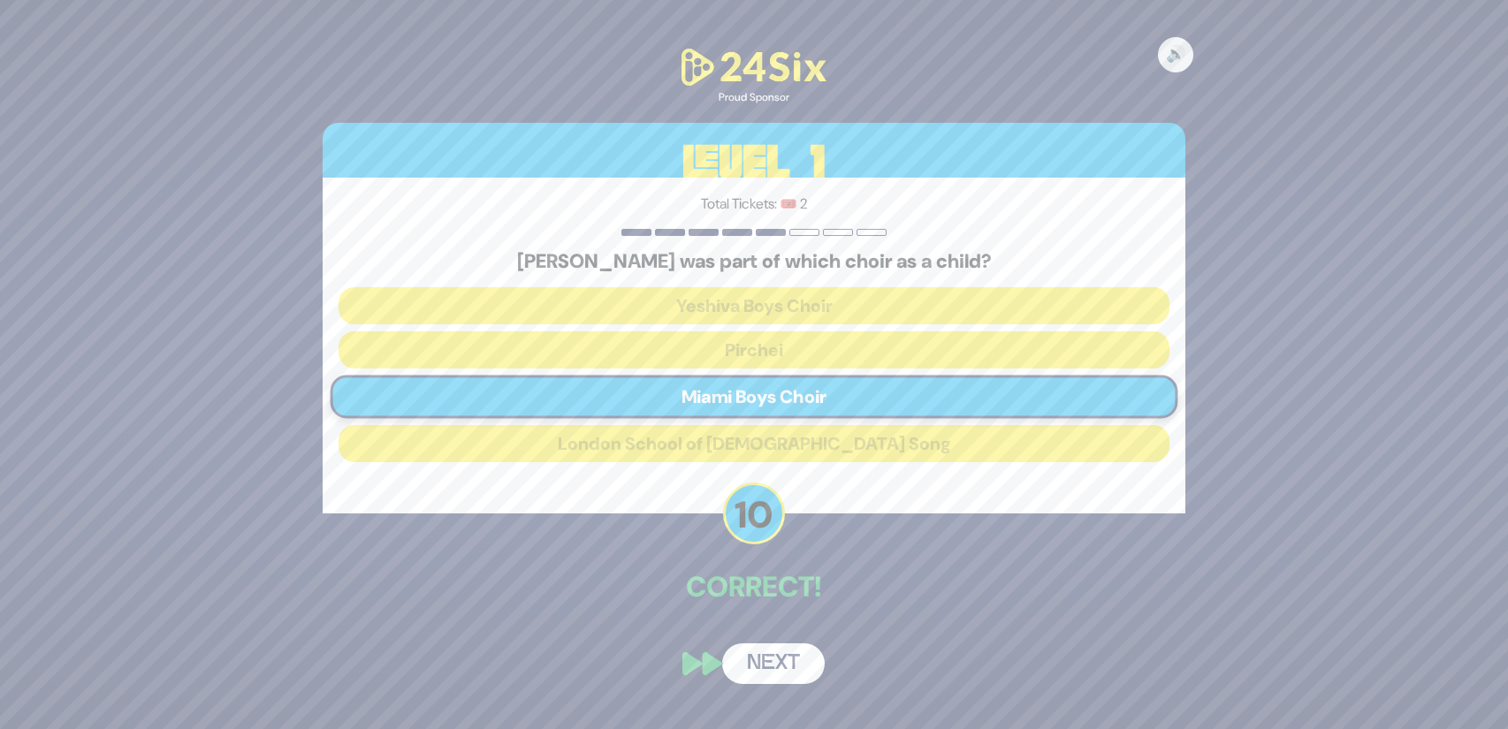
click at [799, 658] on button "Next" at bounding box center [773, 664] width 103 height 41
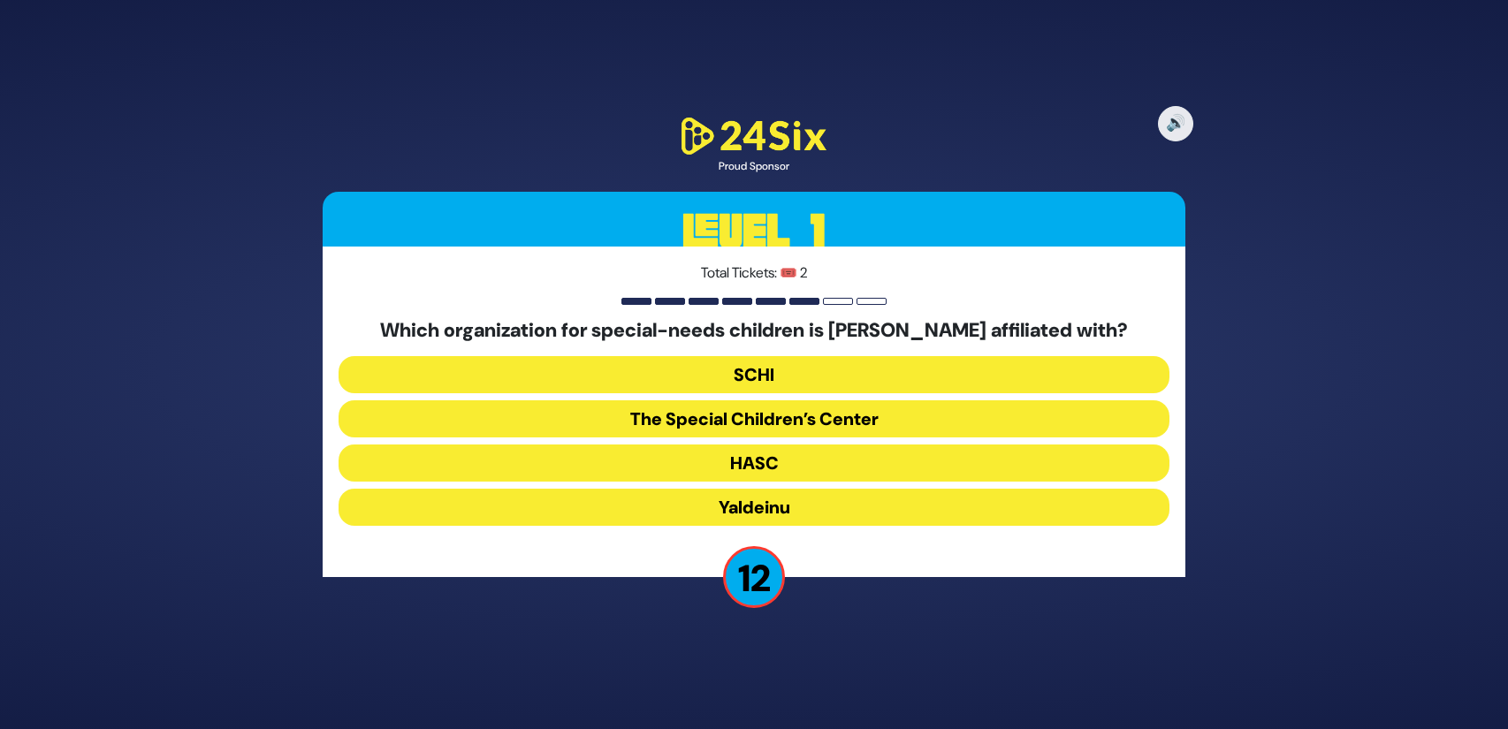
click at [852, 425] on button "The Special Children’s Center" at bounding box center [754, 418] width 831 height 37
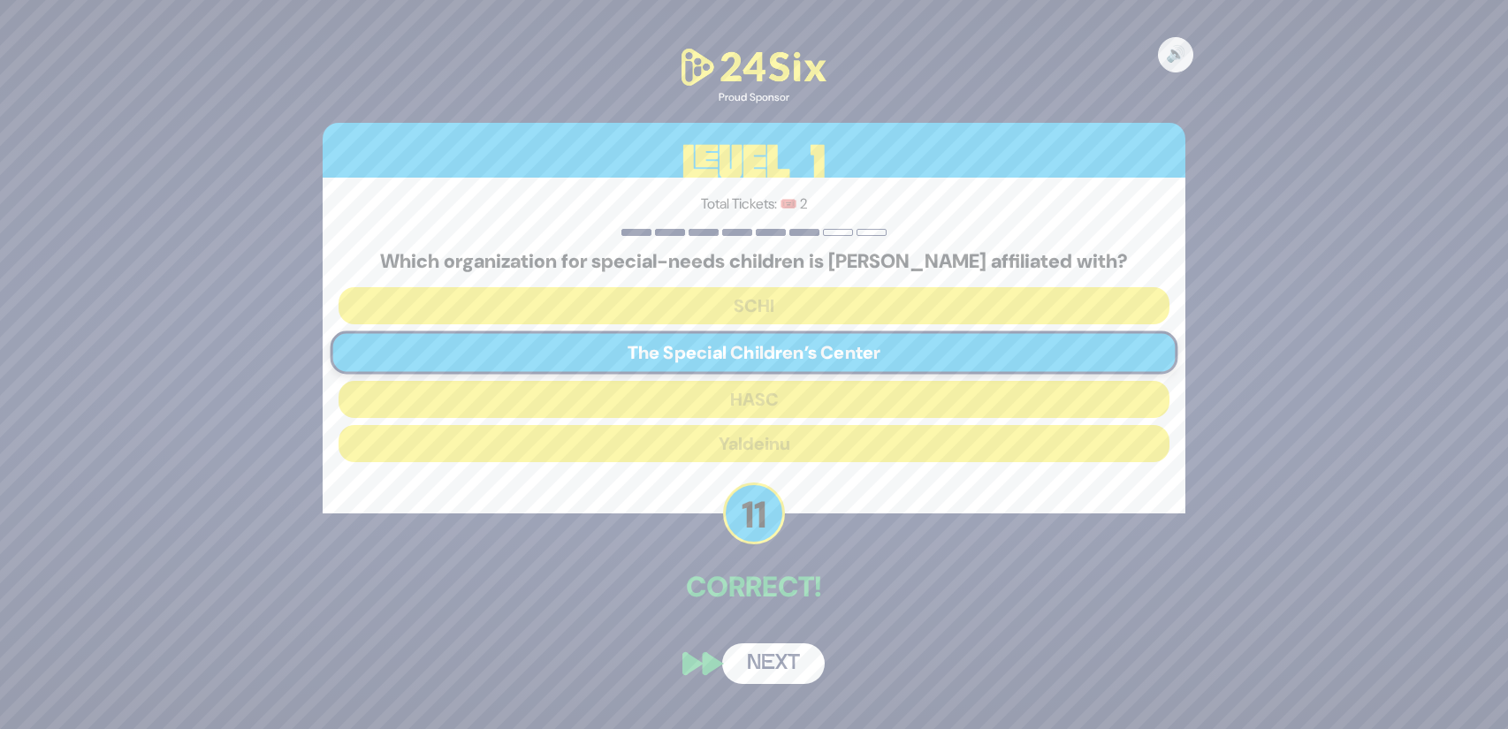
click at [799, 665] on button "Next" at bounding box center [773, 664] width 103 height 41
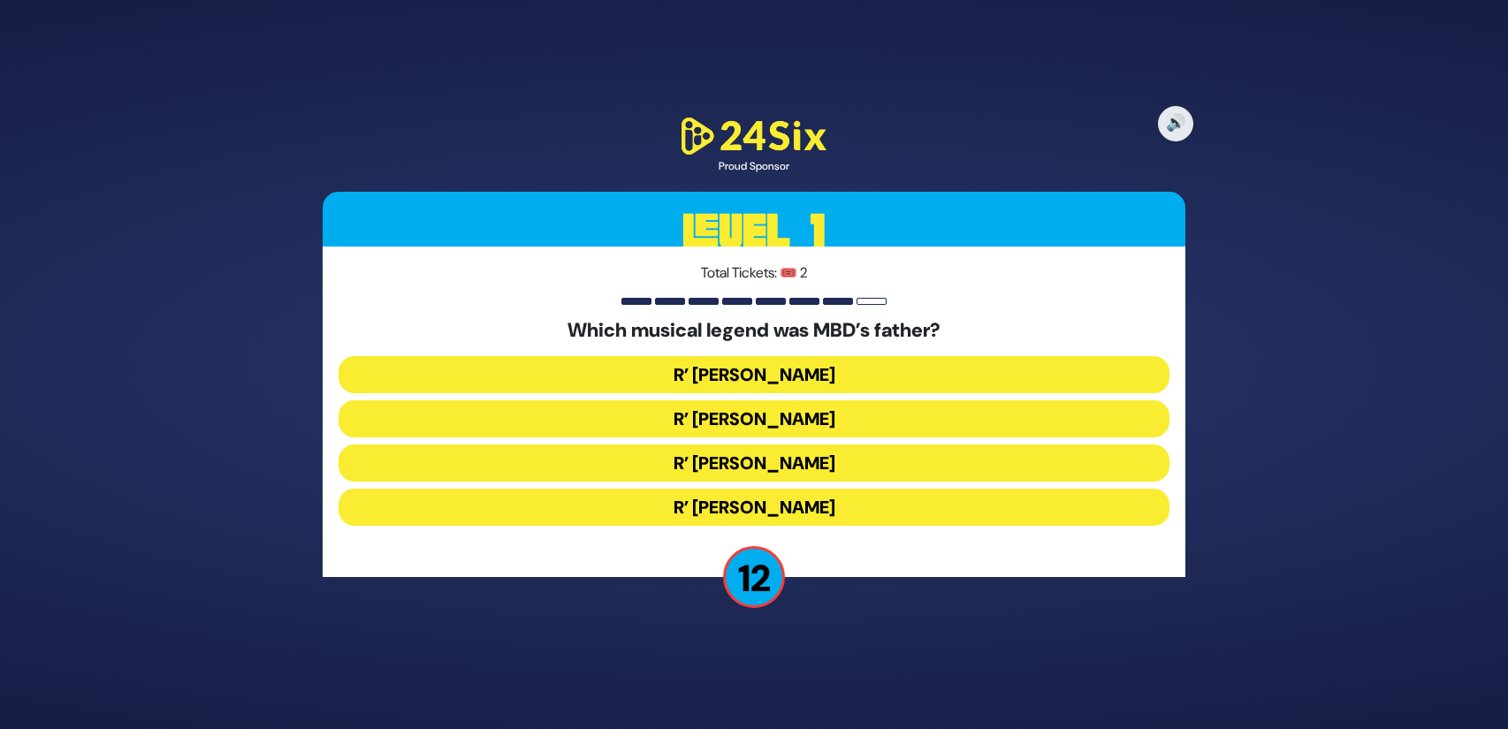
click at [892, 422] on button "R’ Duvid Werdyger" at bounding box center [754, 418] width 831 height 37
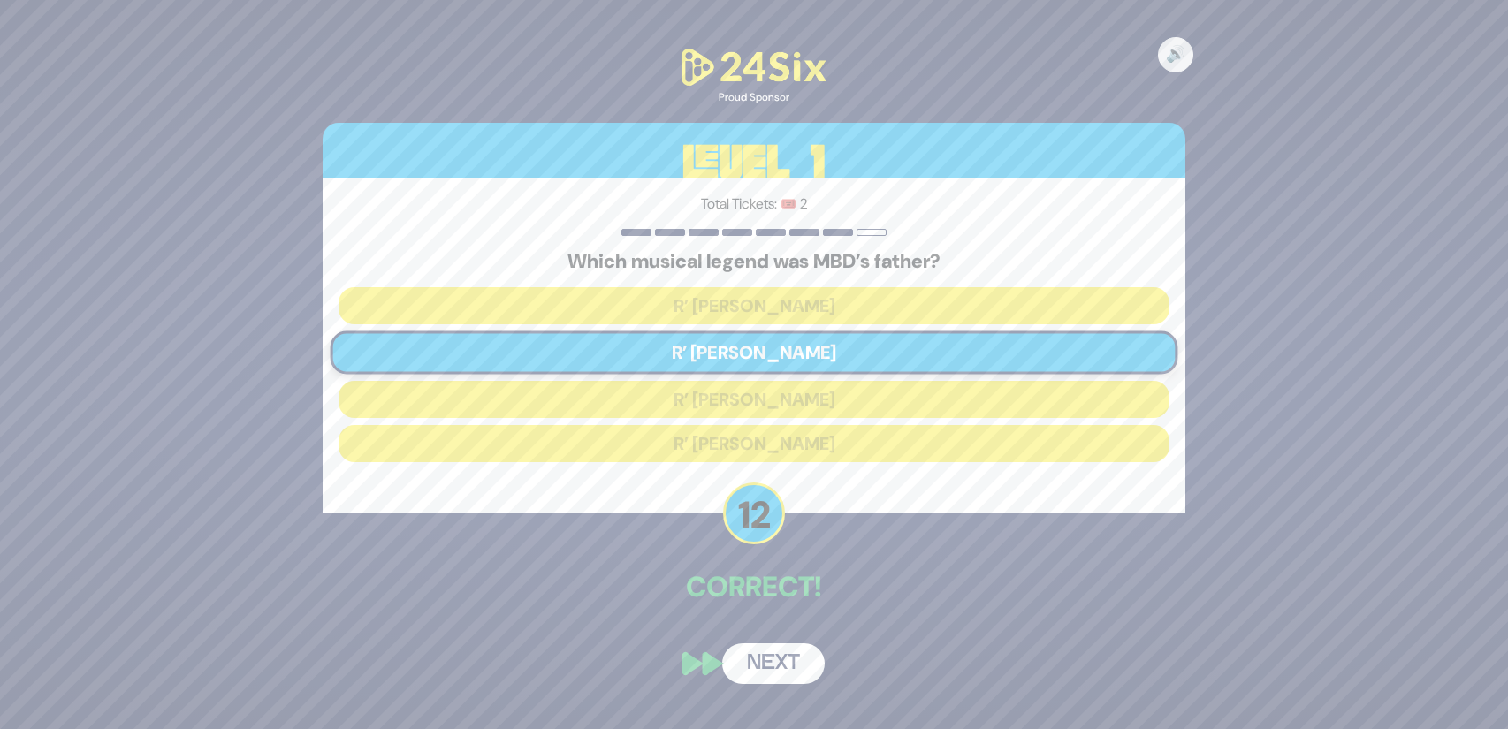
click at [780, 677] on button "Next" at bounding box center [773, 664] width 103 height 41
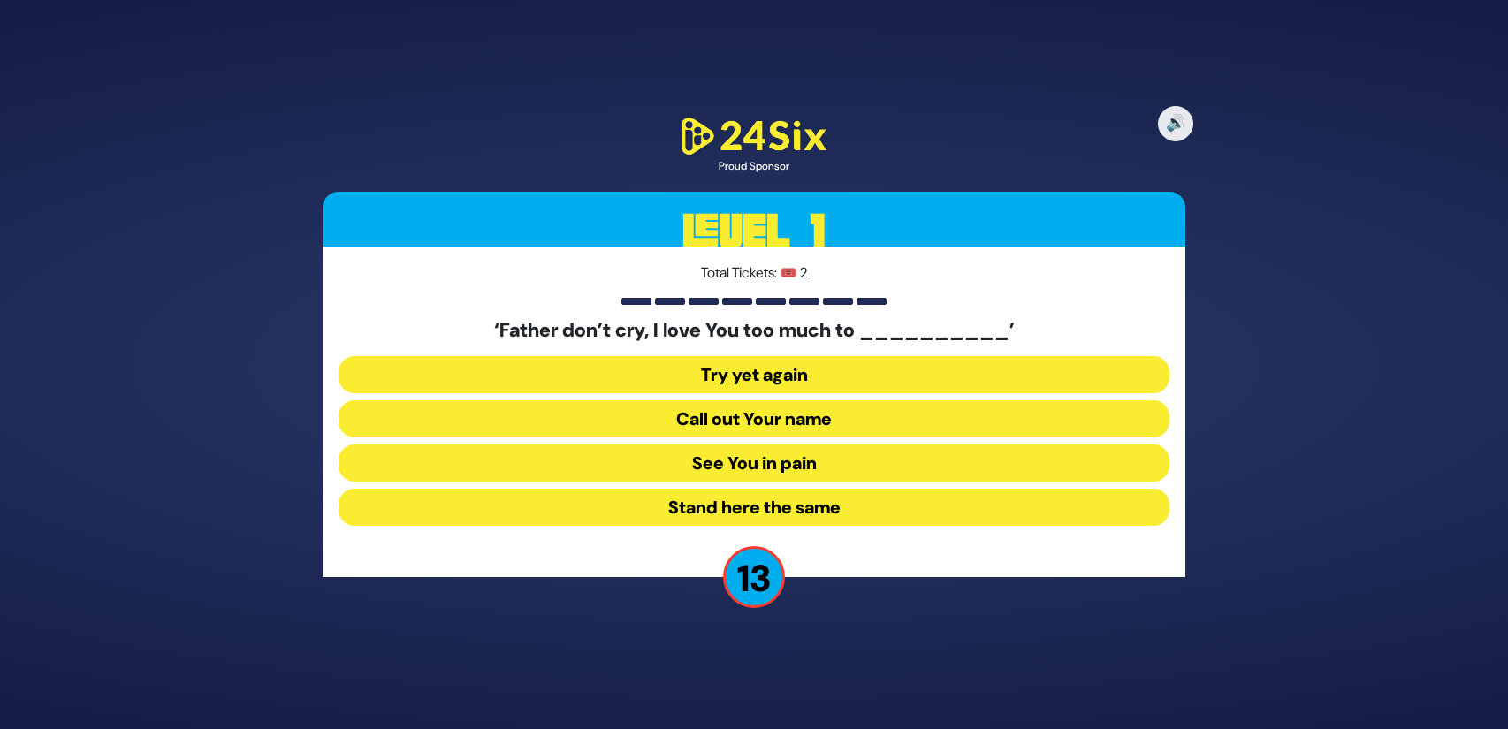
click at [869, 458] on button "See You in pain" at bounding box center [754, 463] width 831 height 37
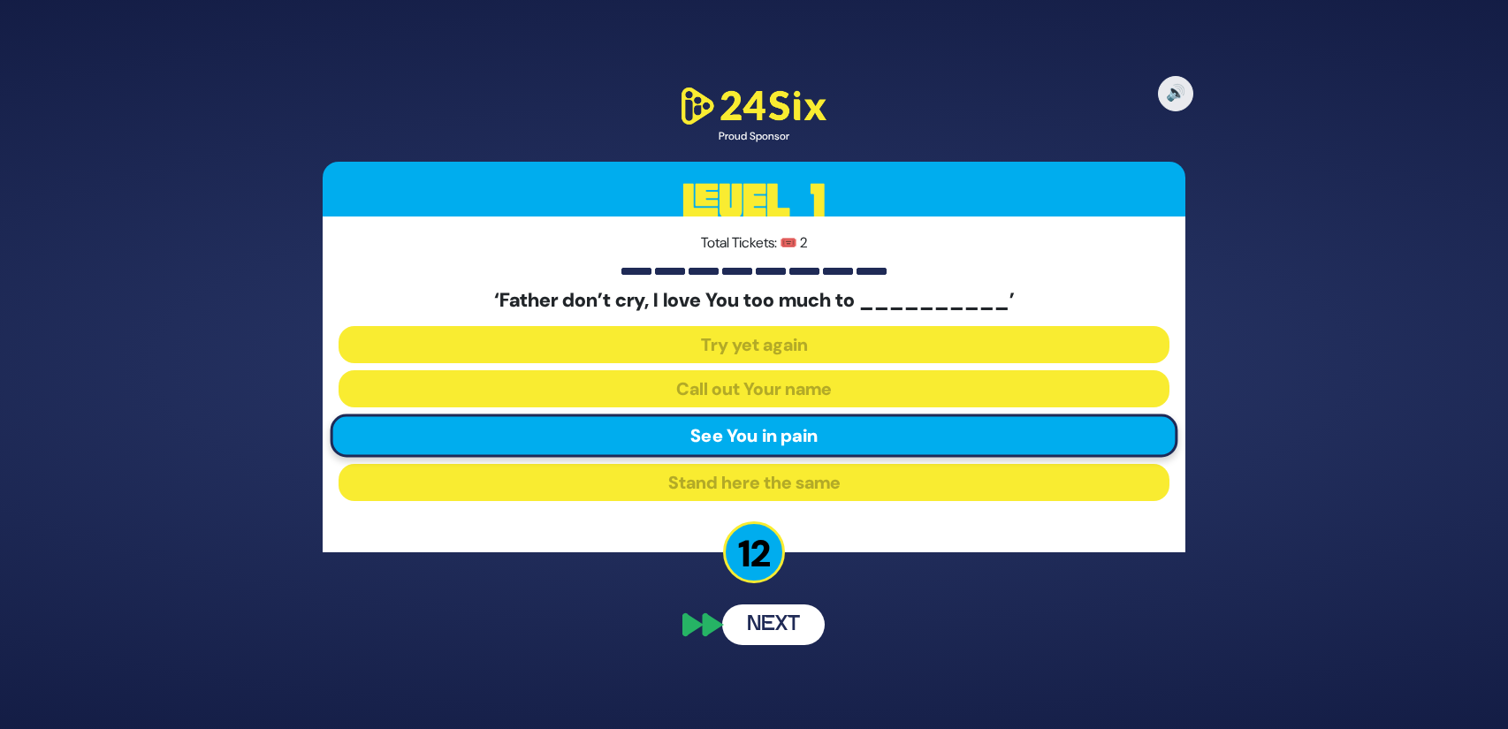
click at [795, 628] on button "Next" at bounding box center [773, 625] width 103 height 41
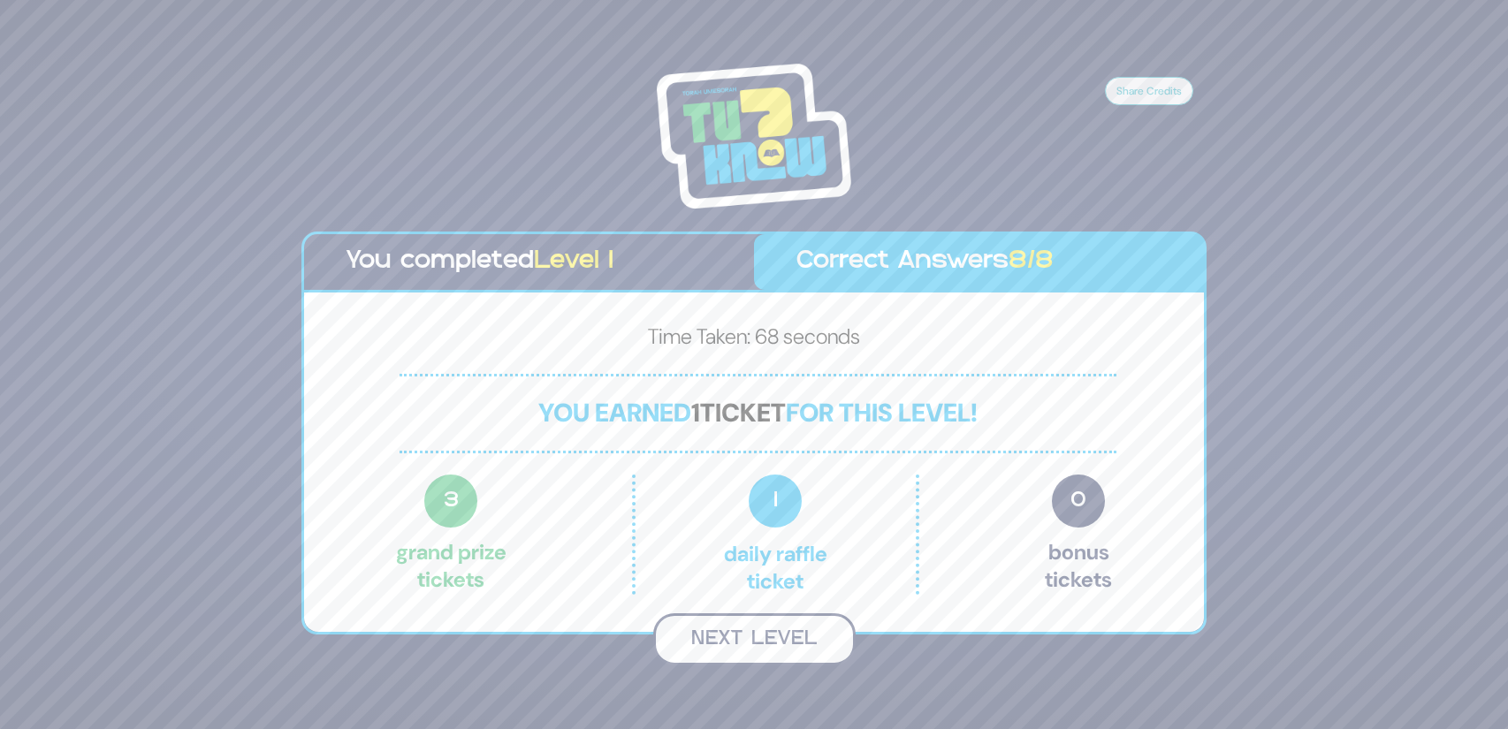
click at [795, 628] on button "Next Level" at bounding box center [754, 639] width 202 height 52
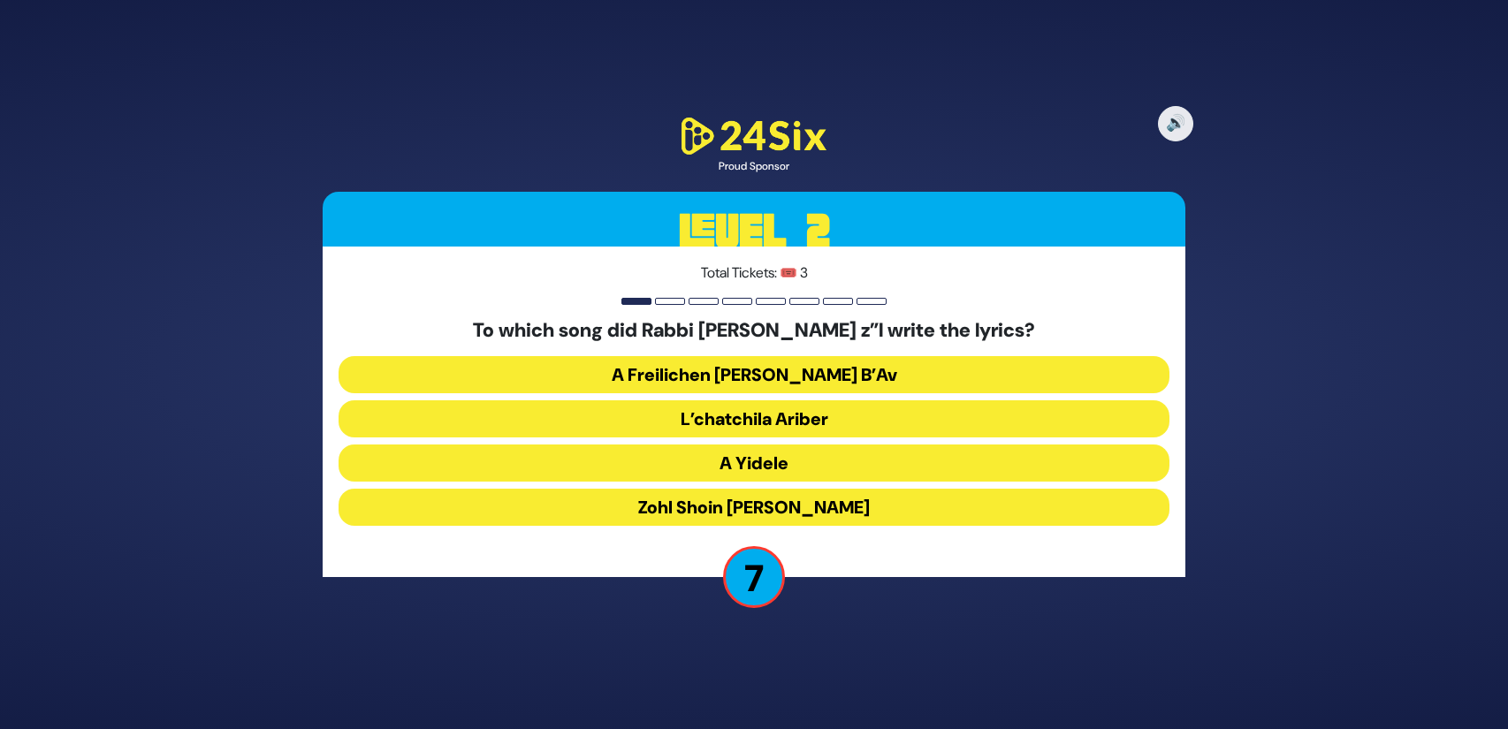
click at [874, 468] on button "A Yidele" at bounding box center [754, 463] width 831 height 37
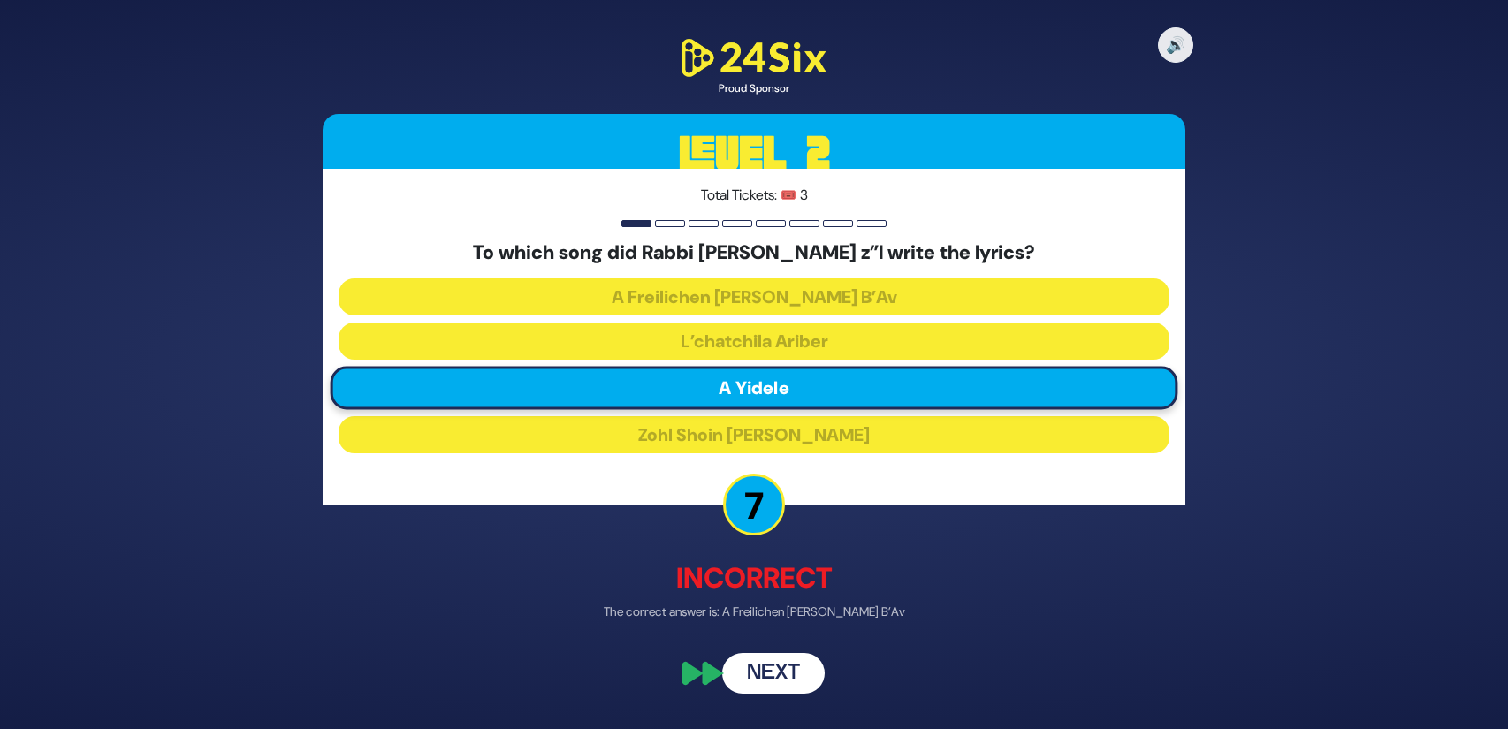
click at [799, 653] on button "Next" at bounding box center [773, 673] width 103 height 41
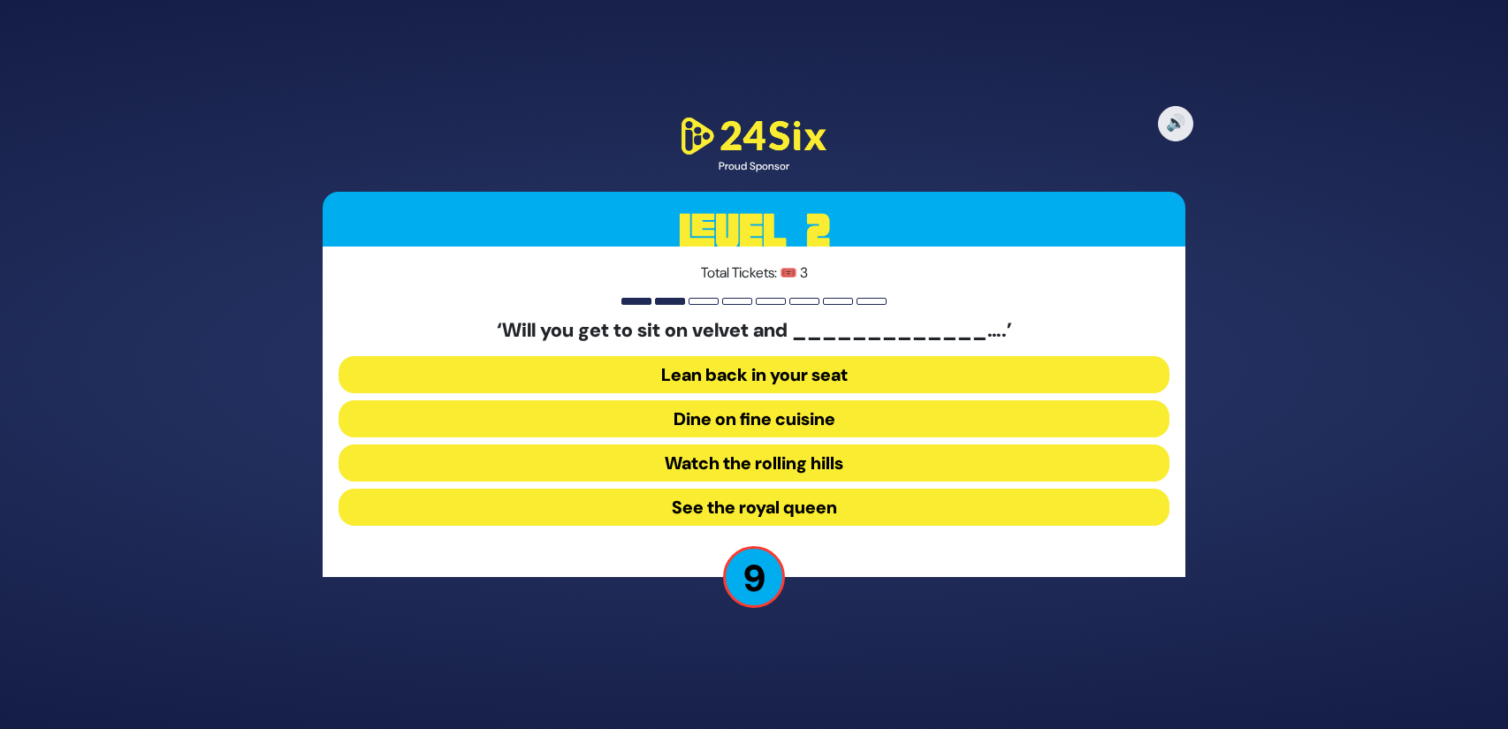
click at [888, 511] on button "See the royal queen" at bounding box center [754, 507] width 831 height 37
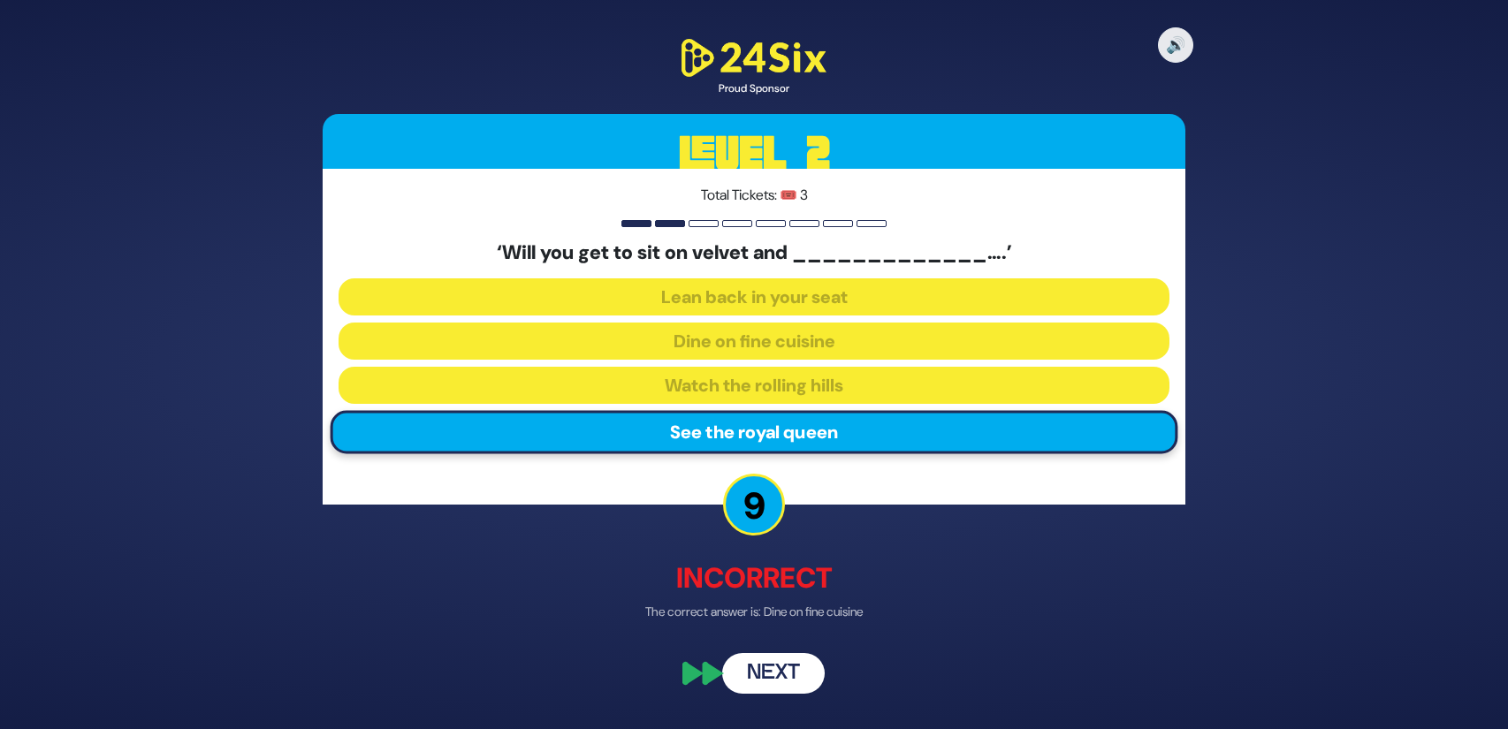
click at [815, 669] on button "Next" at bounding box center [773, 673] width 103 height 41
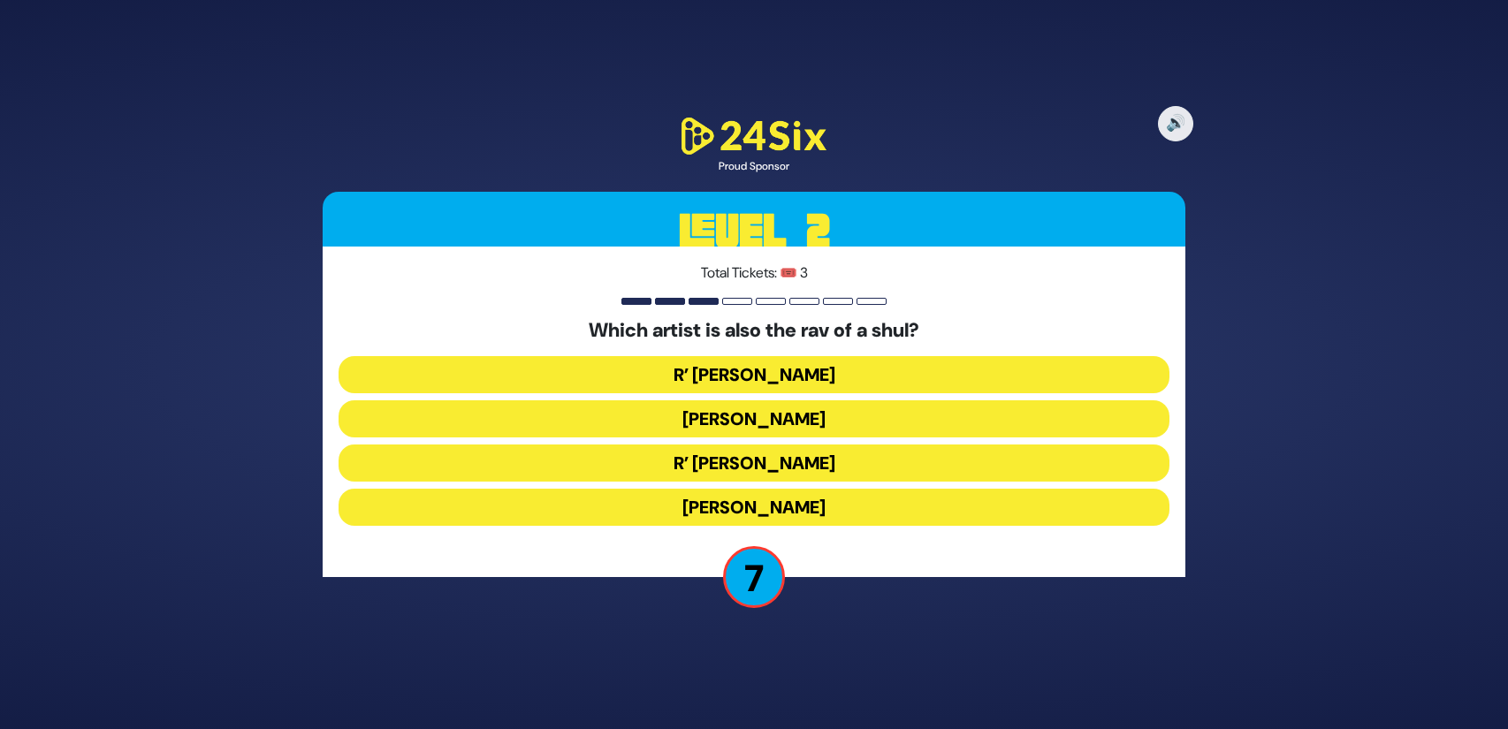
click at [904, 376] on button "R’ Isaac Honig" at bounding box center [754, 374] width 831 height 37
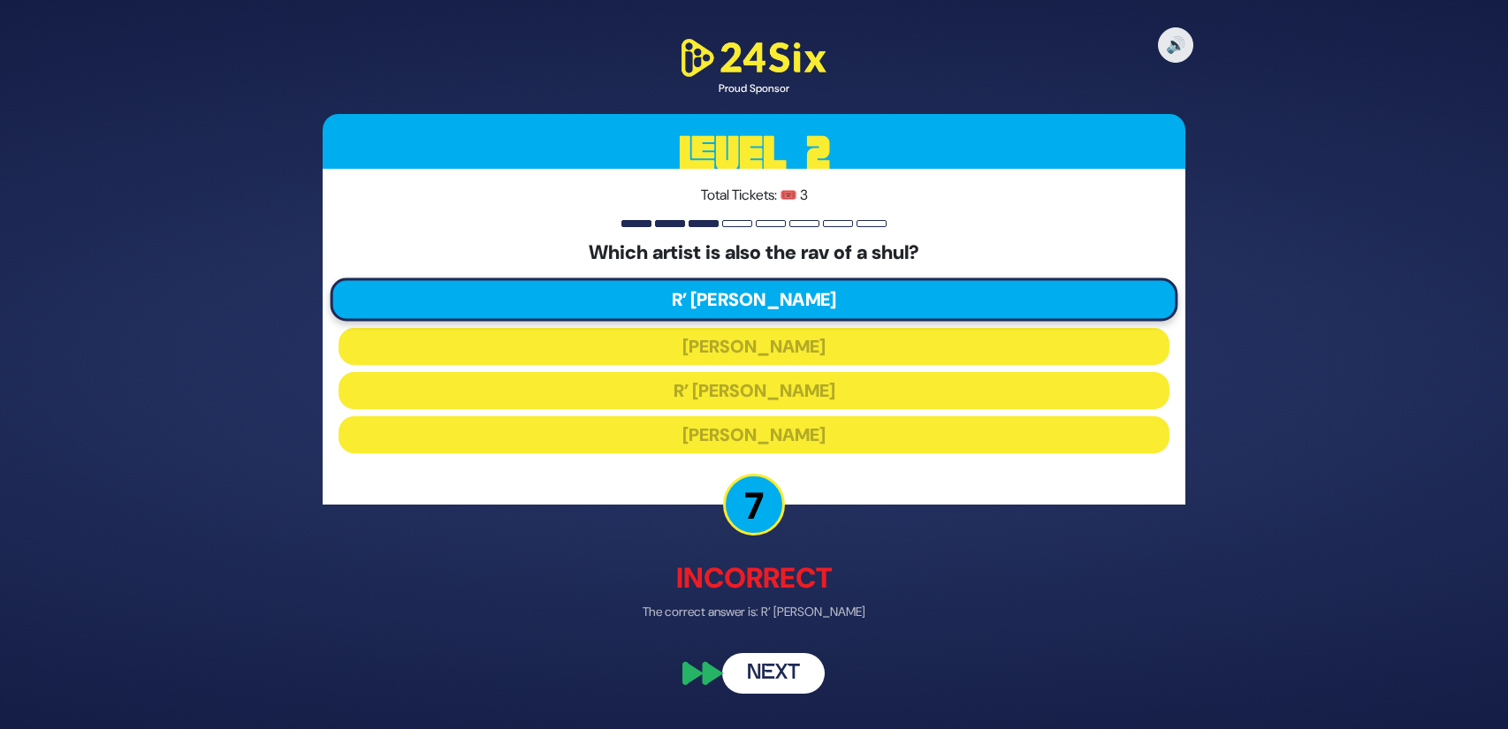
click at [803, 684] on button "Next" at bounding box center [773, 673] width 103 height 41
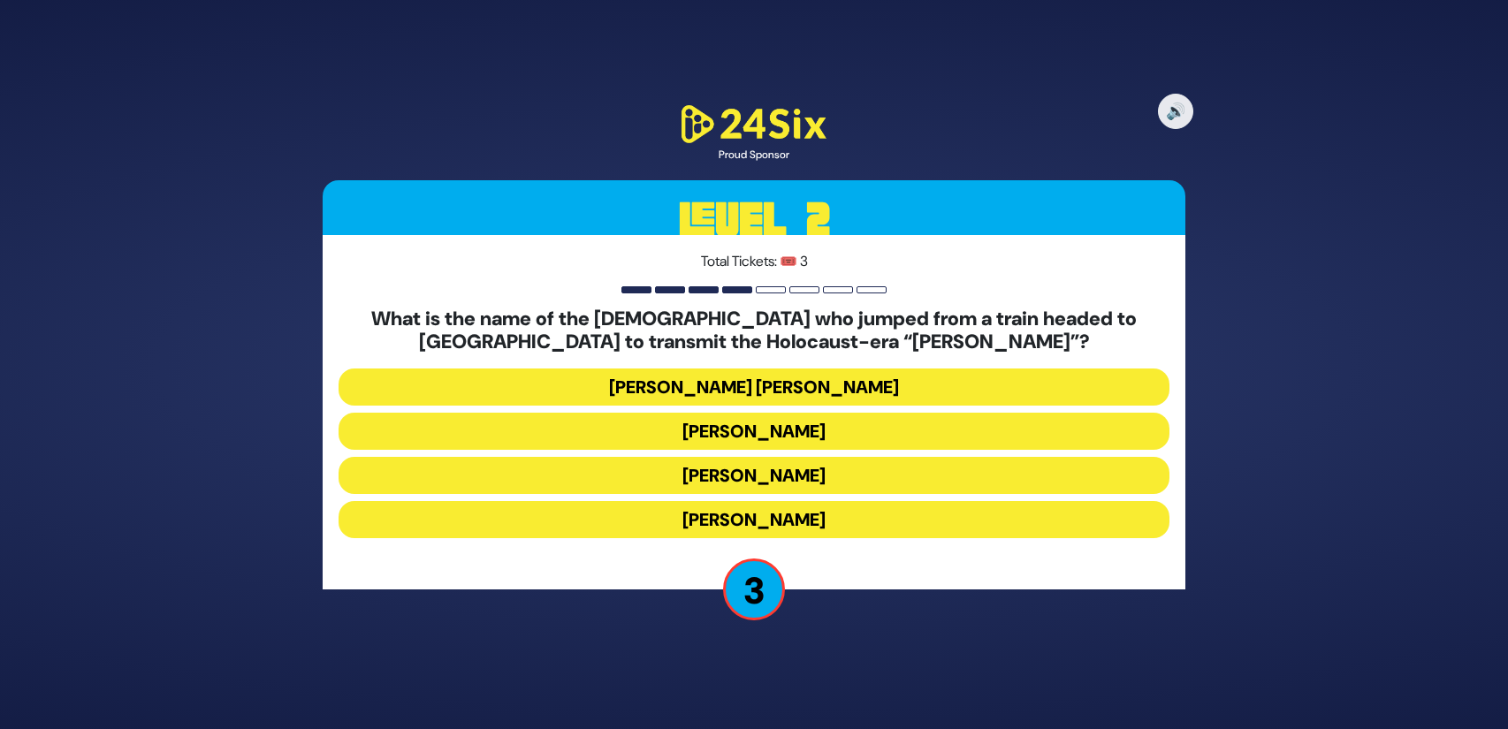
click at [887, 417] on button "Mordechai Fastag" at bounding box center [754, 431] width 831 height 37
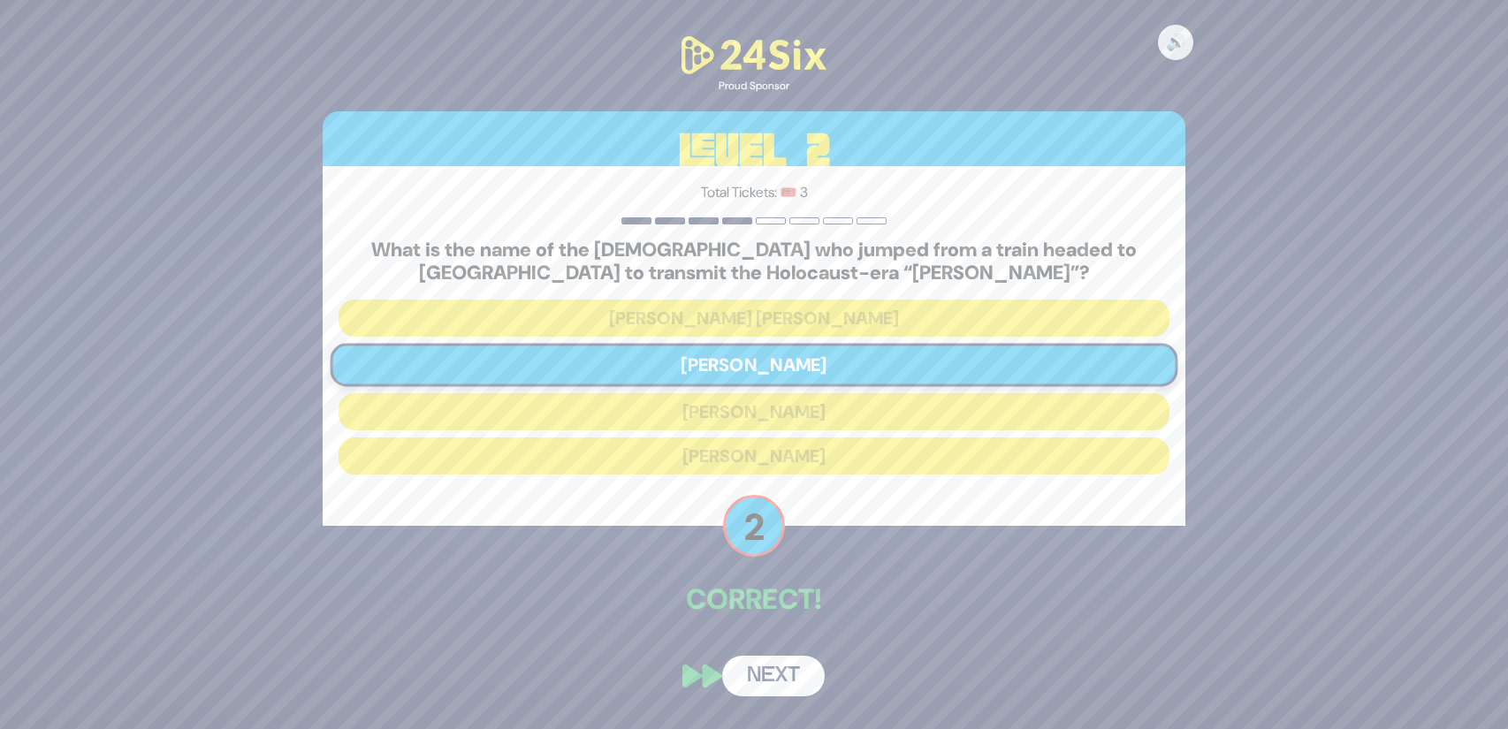
click at [784, 682] on button "Next" at bounding box center [773, 676] width 103 height 41
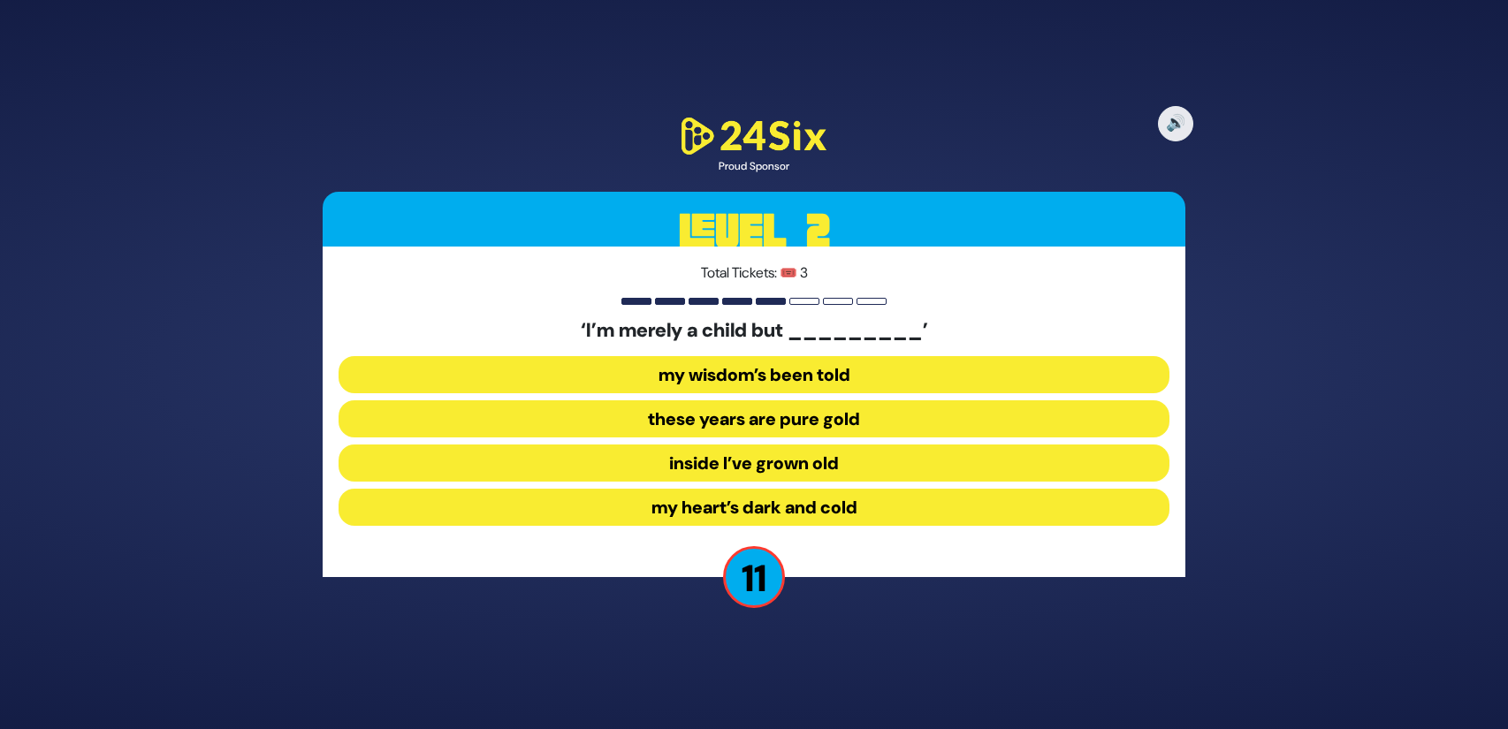
click at [897, 459] on button "inside I’ve grown old" at bounding box center [754, 463] width 831 height 37
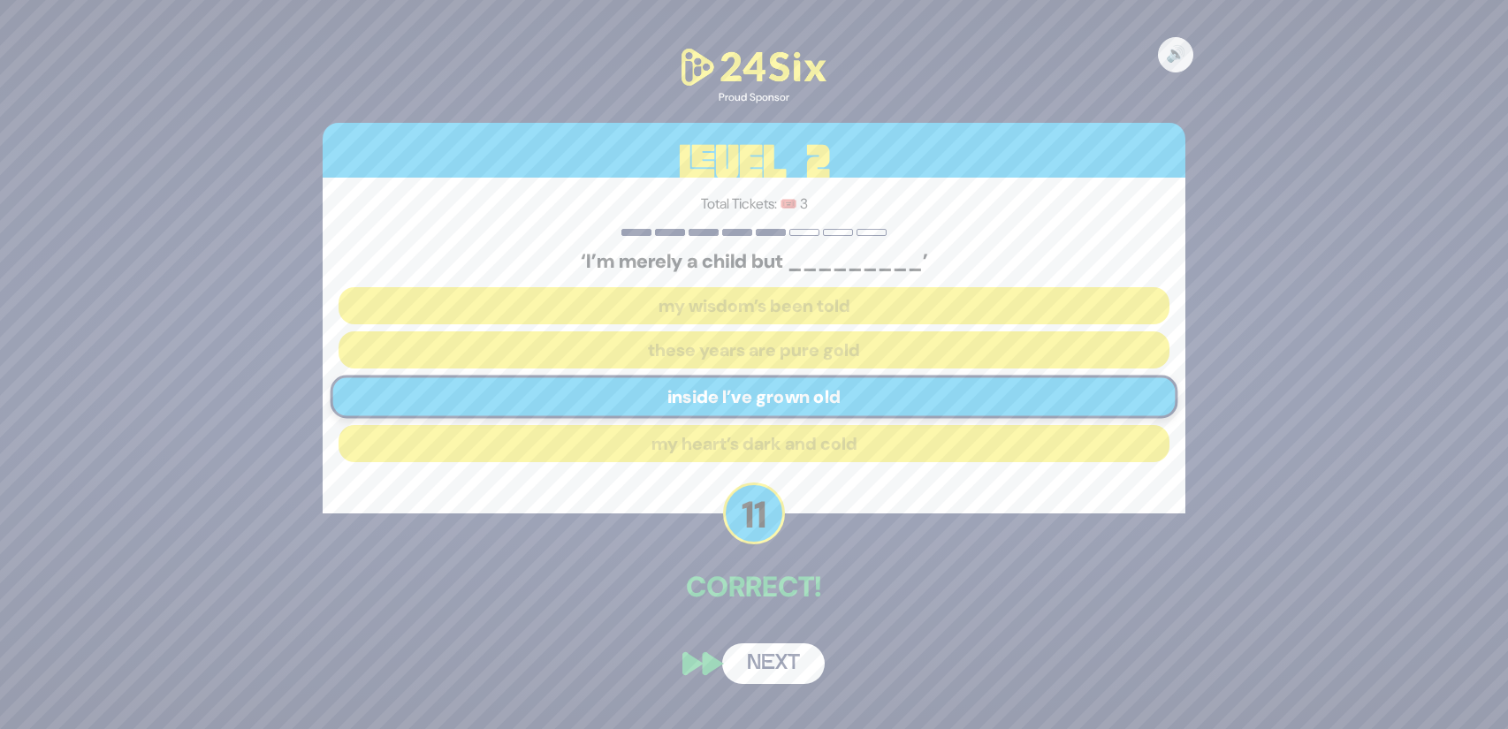
click at [786, 674] on button "Next" at bounding box center [773, 664] width 103 height 41
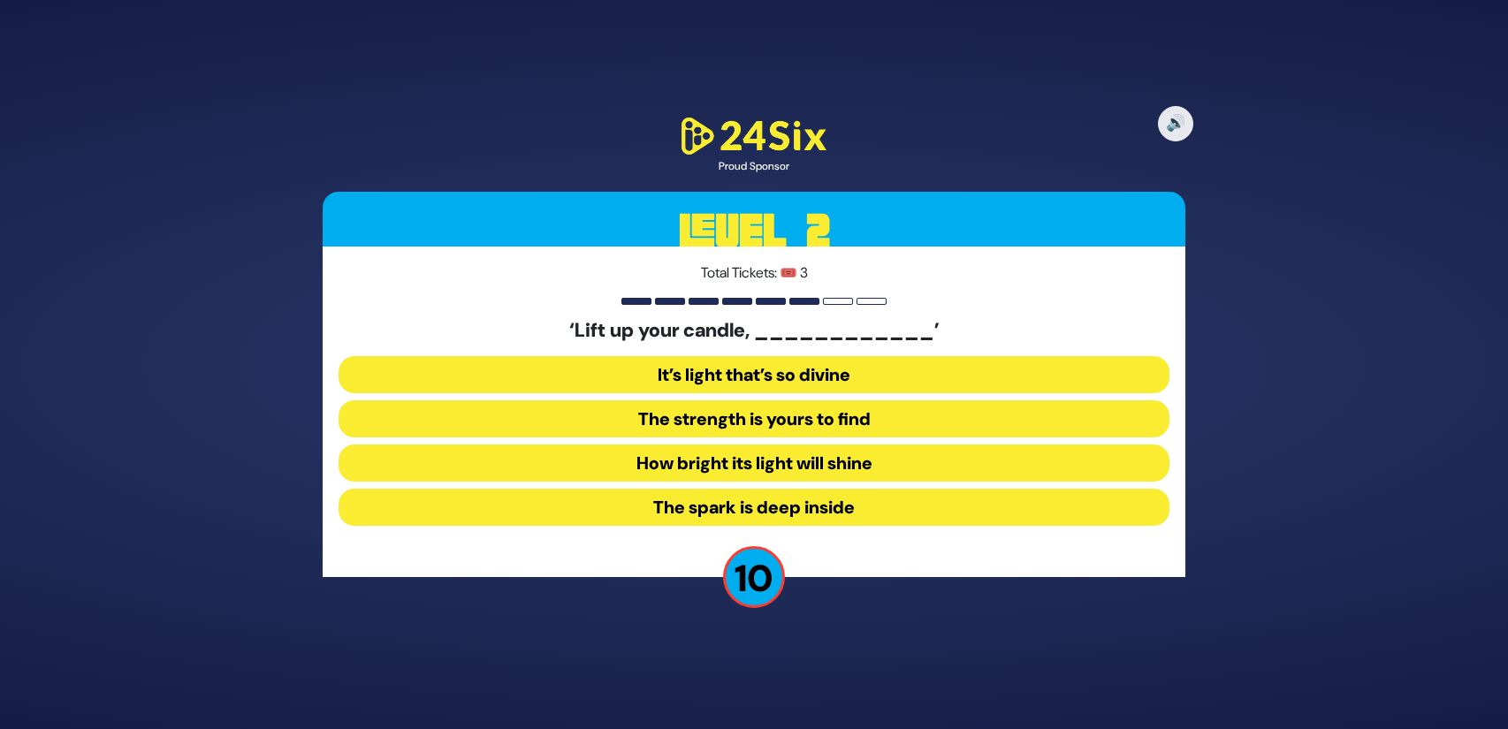
click at [836, 459] on button "How bright its light will shine" at bounding box center [754, 463] width 831 height 37
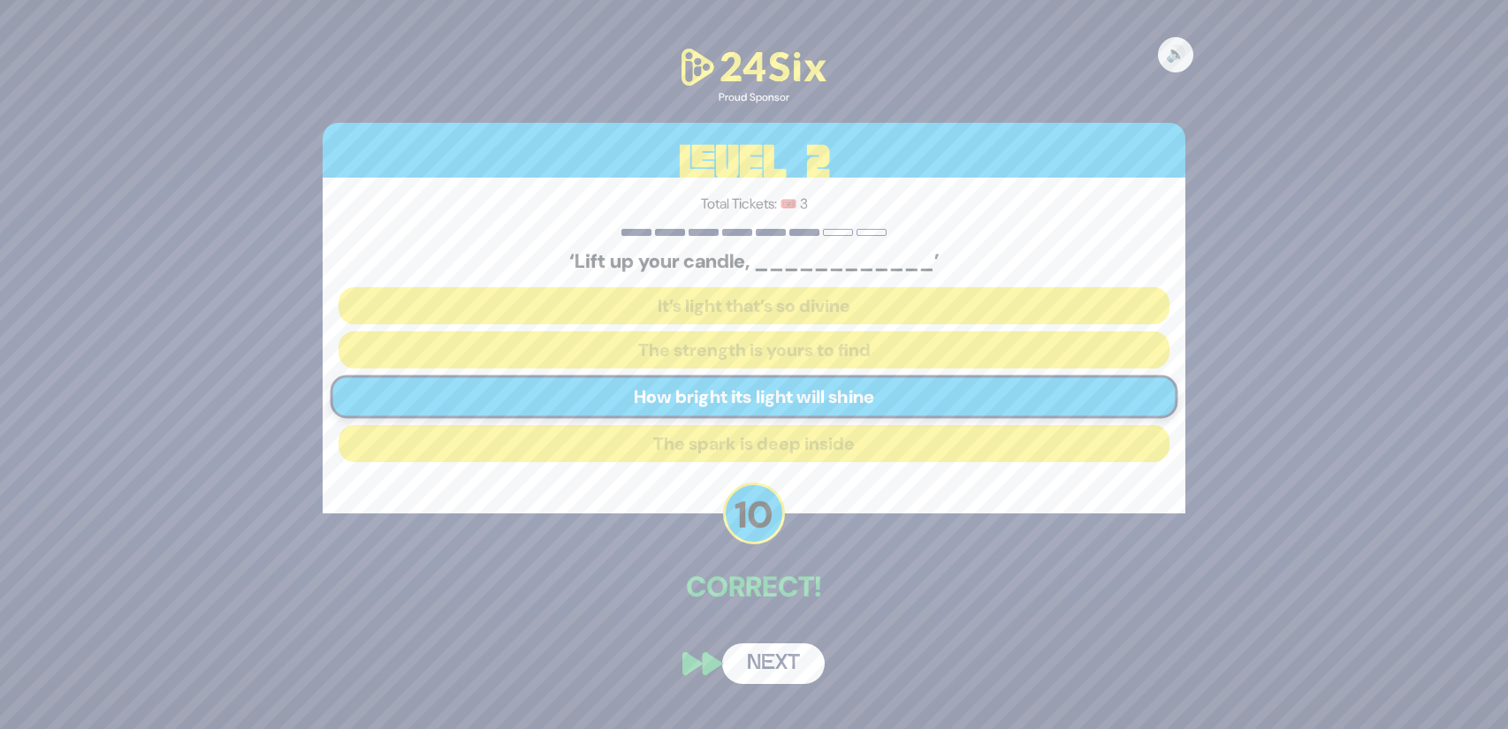
click at [786, 658] on button "Next" at bounding box center [773, 664] width 103 height 41
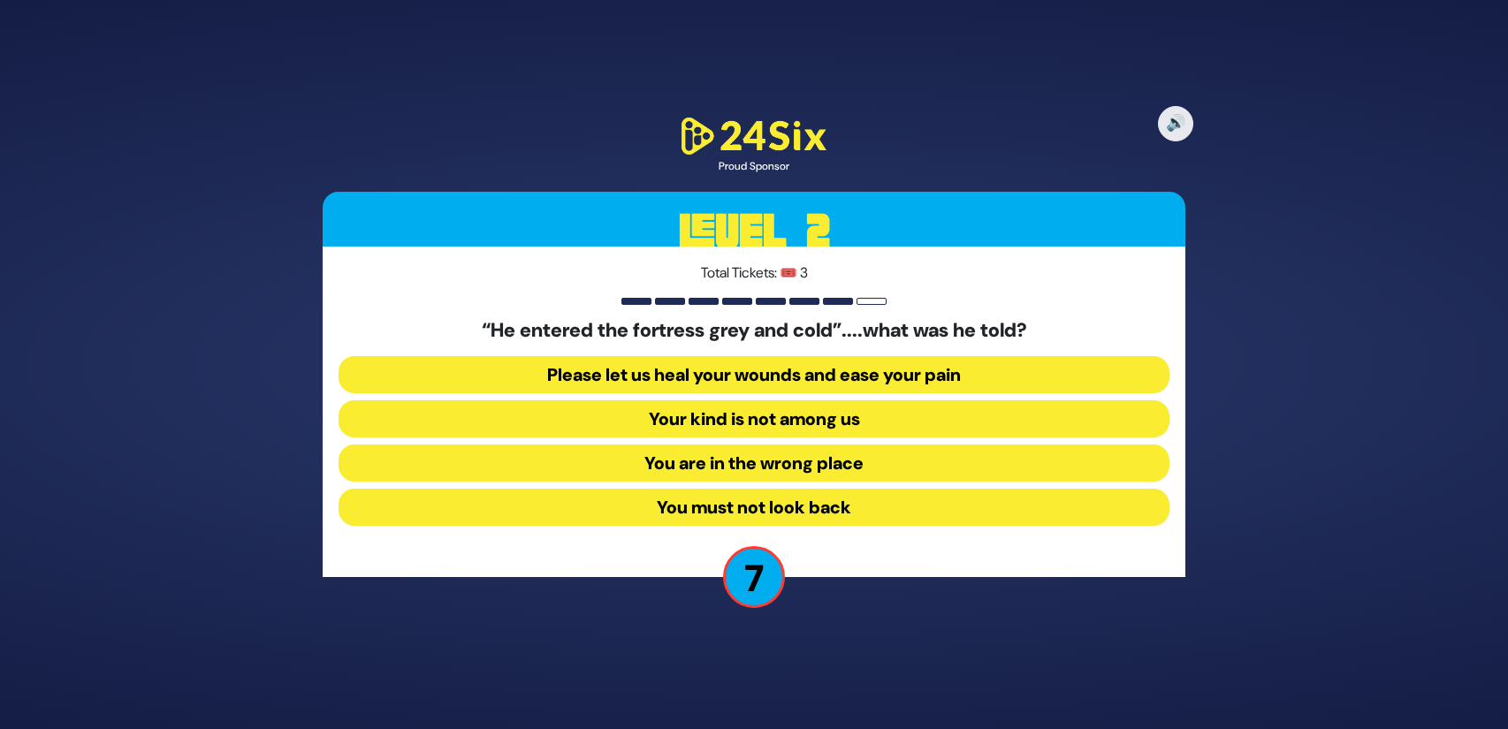
click at [880, 423] on button "Your kind is not among us" at bounding box center [754, 418] width 831 height 37
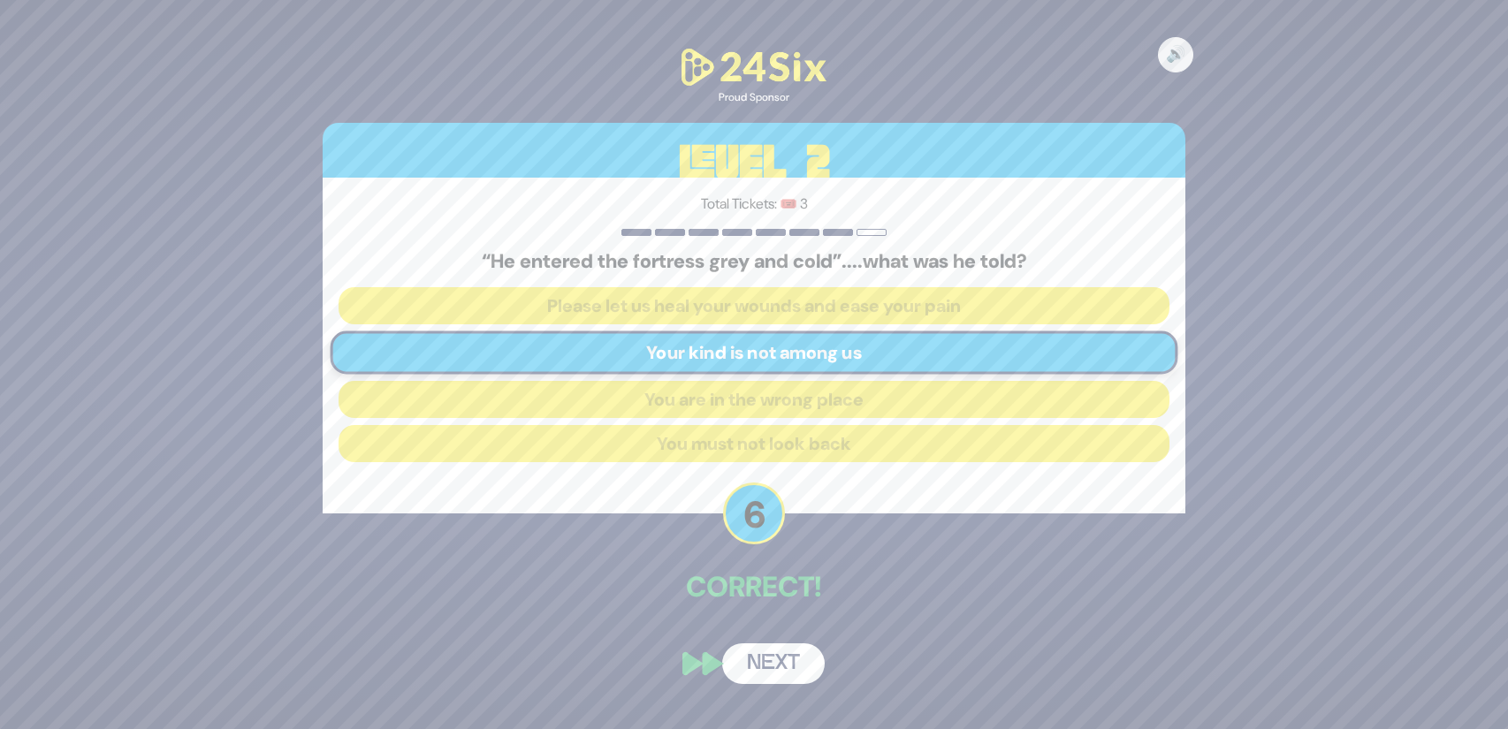
click at [803, 659] on button "Next" at bounding box center [773, 664] width 103 height 41
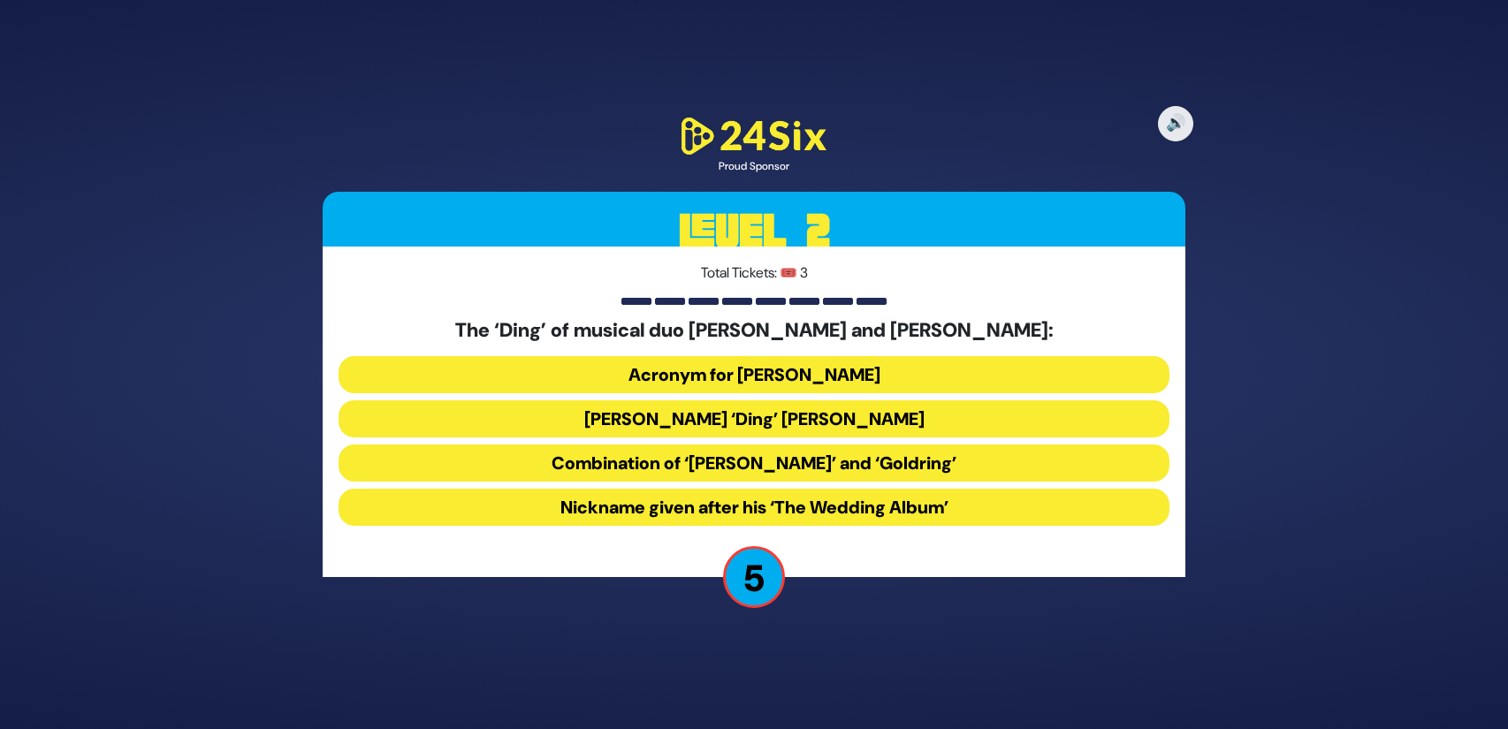
click at [886, 476] on button "Combination of ‘Dovid’ and ‘Goldring’" at bounding box center [754, 463] width 831 height 37
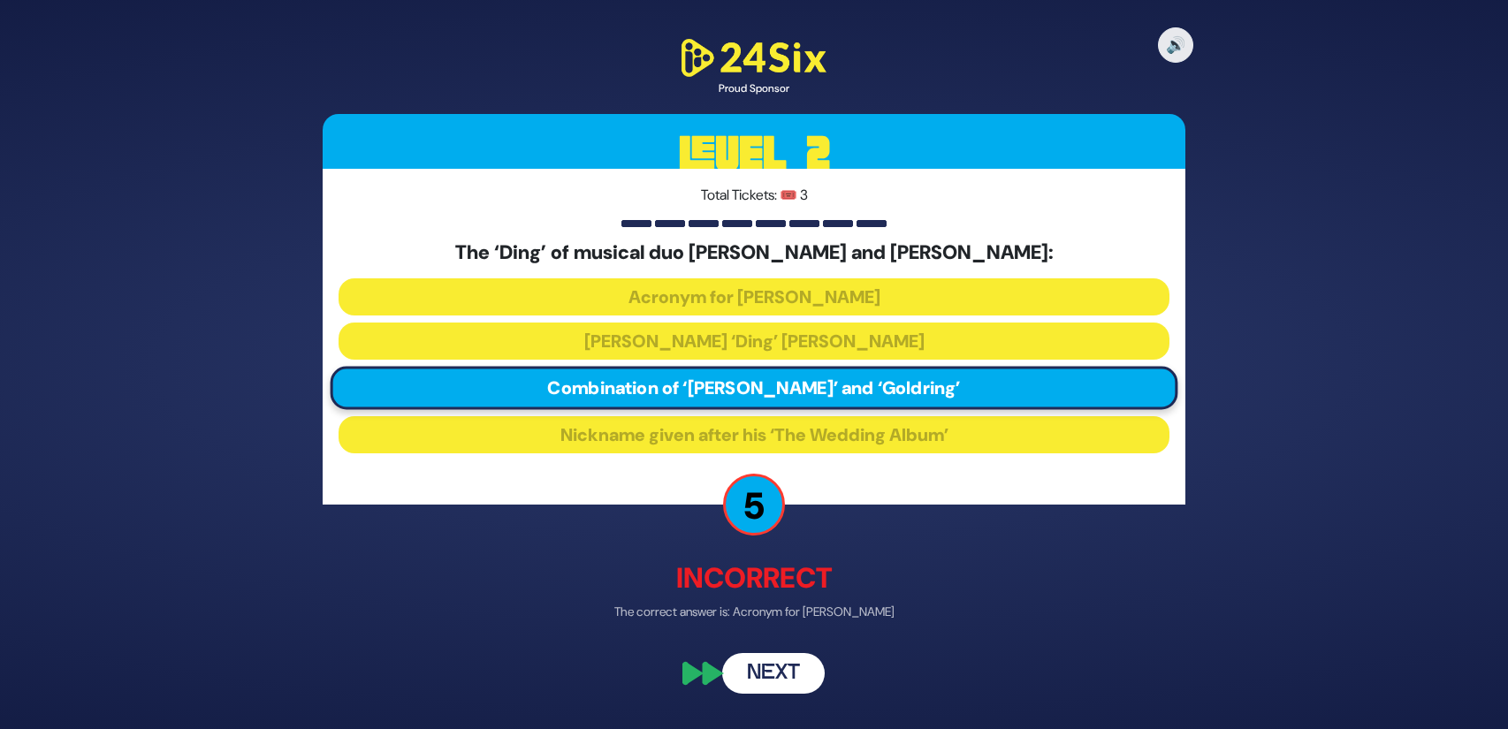
click at [789, 670] on button "Next" at bounding box center [773, 673] width 103 height 41
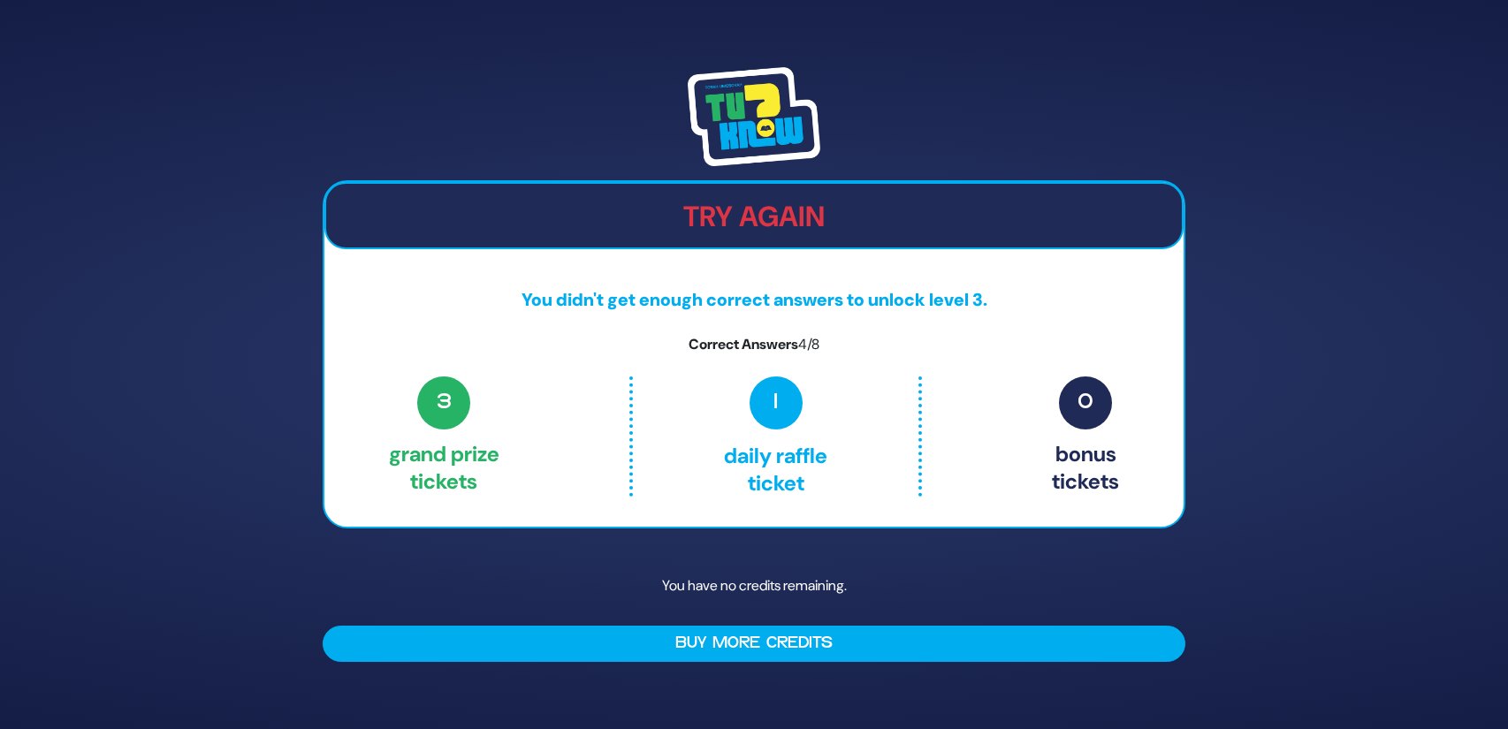
click at [822, 229] on h2 "Try Again" at bounding box center [754, 217] width 856 height 34
click at [552, 676] on div "Try Again You didn't get enough correct answers to unlock level 3. Correct Answ…" at bounding box center [753, 365] width 905 height 638
click at [440, 427] on span "3" at bounding box center [443, 403] width 53 height 53
click at [753, 422] on p "1 Daily Raffle ticket" at bounding box center [775, 437] width 210 height 120
click at [1052, 411] on p "0 Bonus tickets" at bounding box center [1085, 437] width 67 height 120
